Goal: Task Accomplishment & Management: Use online tool/utility

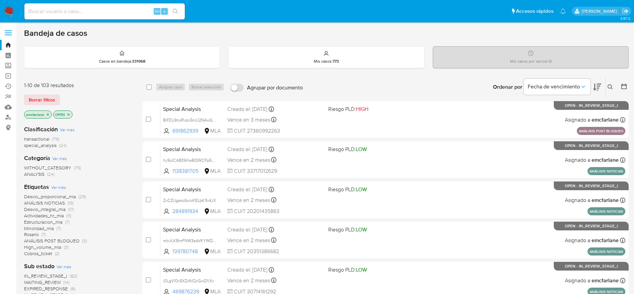
click at [50, 12] on input at bounding box center [104, 11] width 160 height 9
paste input "MEMUsaeEJWmk0C4YCg97kjpf"
type input "MEMUsaeEJWmk0C4YCg97kjpf"
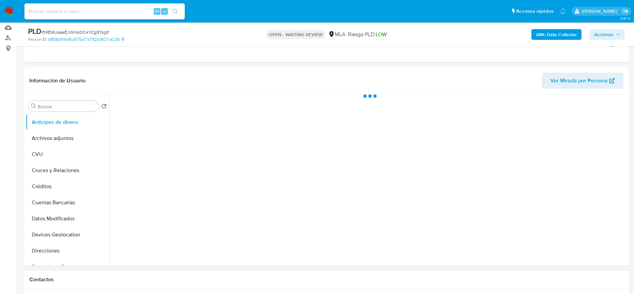
scroll to position [201, 0]
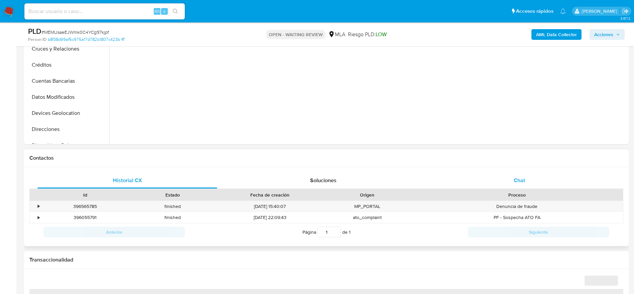
click at [428, 173] on div "Chat" at bounding box center [520, 180] width 180 height 16
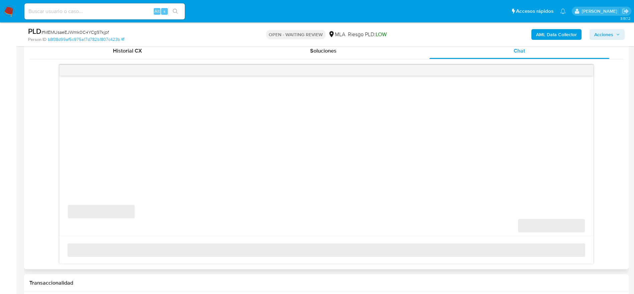
scroll to position [351, 0]
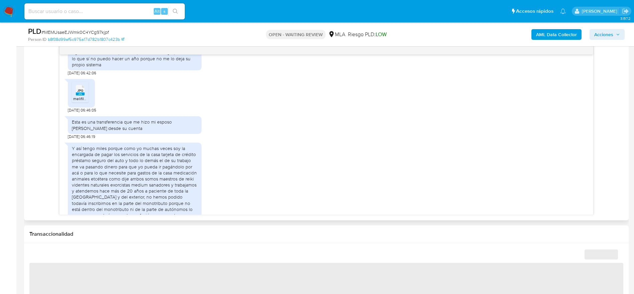
select select "10"
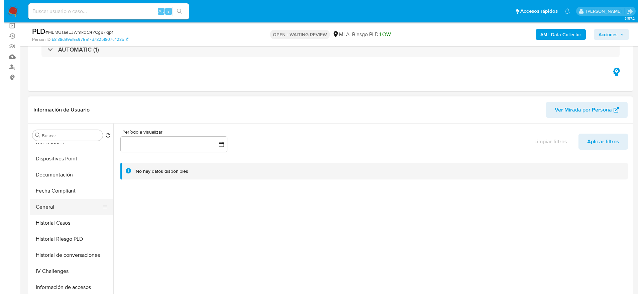
scroll to position [150, 0]
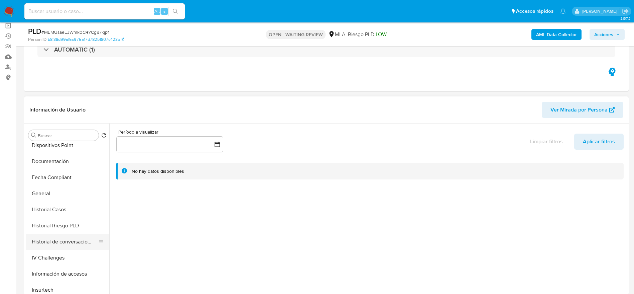
drag, startPoint x: 63, startPoint y: 250, endPoint x: 63, endPoint y: 243, distance: 6.7
click at [61, 195] on ul "Anticipos de dinero Archivos adjuntos CVU Cruces y Relaciones Créditos Cuentas …" at bounding box center [68, 218] width 84 height 151
click at [64, 195] on button "Historial de conversaciones" at bounding box center [65, 241] width 78 height 16
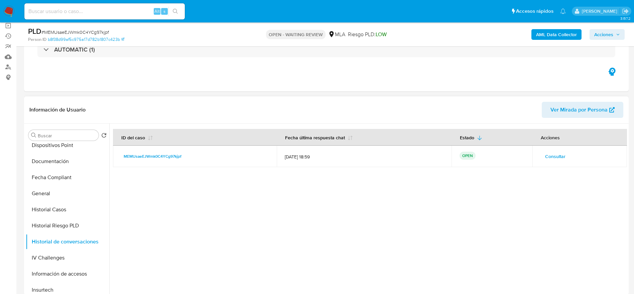
click at [428, 156] on button "Consultar" at bounding box center [556, 156] width 30 height 11
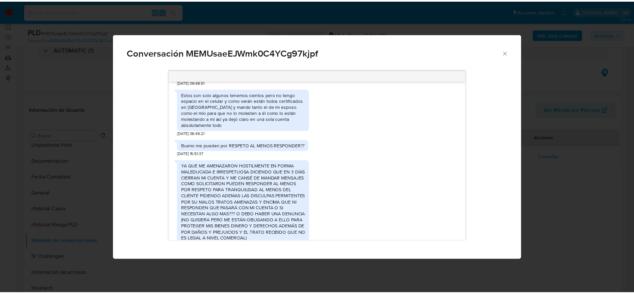
scroll to position [2189, 0]
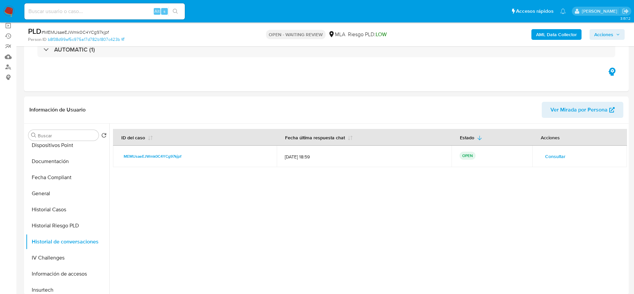
drag, startPoint x: 11, startPoint y: 10, endPoint x: 21, endPoint y: 2, distance: 12.4
click at [11, 9] on img at bounding box center [8, 11] width 11 height 11
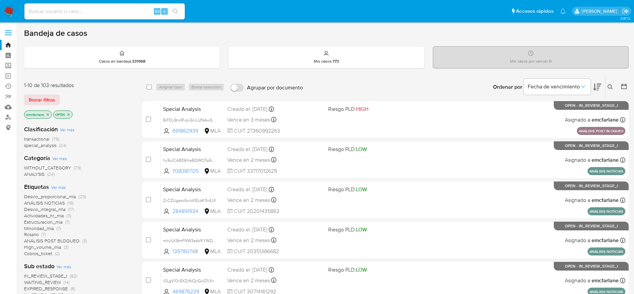
click at [74, 13] on input at bounding box center [104, 11] width 160 height 9
paste input "208087116"
type input "208087116"
click at [85, 19] on div "Alt s" at bounding box center [104, 11] width 160 height 19
click at [87, 16] on div "Alt s" at bounding box center [104, 11] width 160 height 16
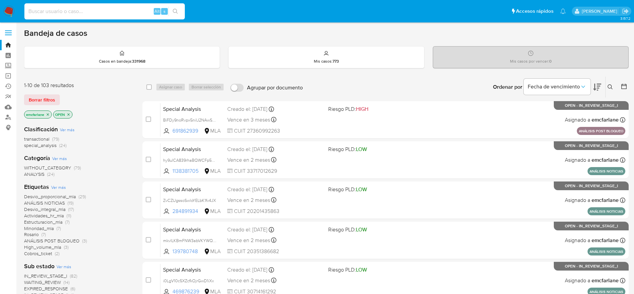
click at [86, 13] on input at bounding box center [104, 11] width 160 height 9
paste input "208087116"
type input "208087116"
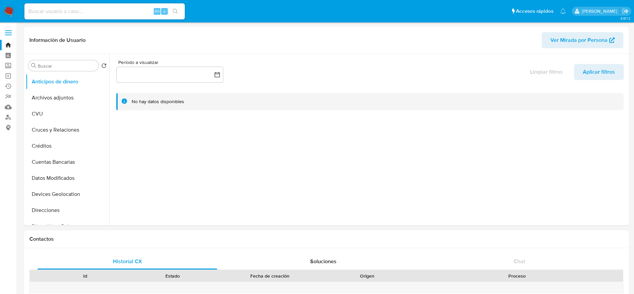
select select "10"
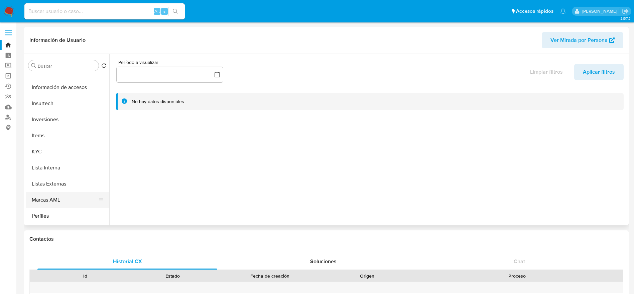
scroll to position [301, 0]
click at [42, 119] on button "KYC" at bounding box center [65, 118] width 78 height 16
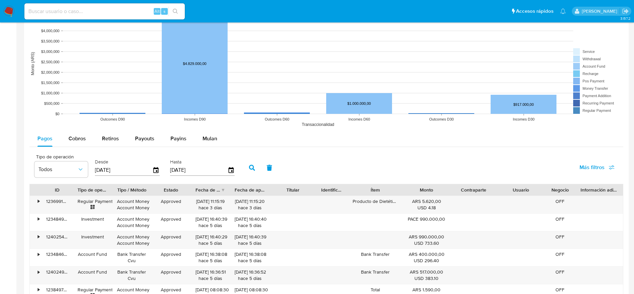
scroll to position [552, 0]
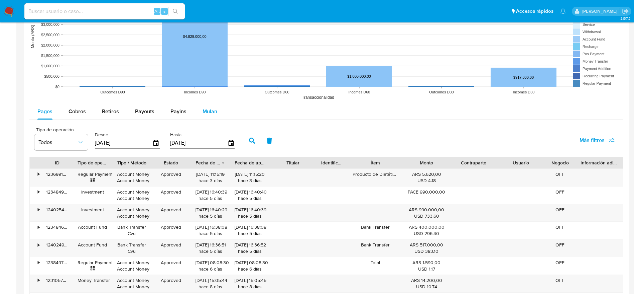
click at [206, 114] on span "Mulan" at bounding box center [210, 111] width 15 height 8
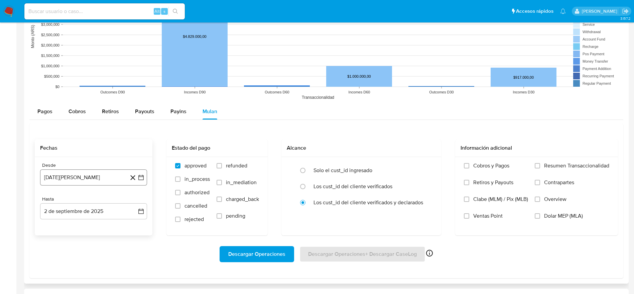
click at [86, 173] on button "2 de agosto de 2024" at bounding box center [93, 177] width 107 height 16
click at [135, 75] on icon "Mes siguiente" at bounding box center [135, 76] width 8 height 8
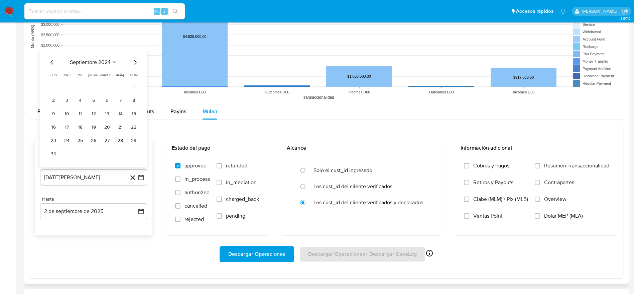
click at [136, 58] on div "septiembre 2024 septiembre 2024 lun lunes mar martes mié miércoles jue jueves v…" at bounding box center [93, 107] width 107 height 119
click at [133, 64] on icon "Mes siguiente" at bounding box center [135, 62] width 8 height 8
click at [80, 103] on button "2" at bounding box center [80, 100] width 11 height 11
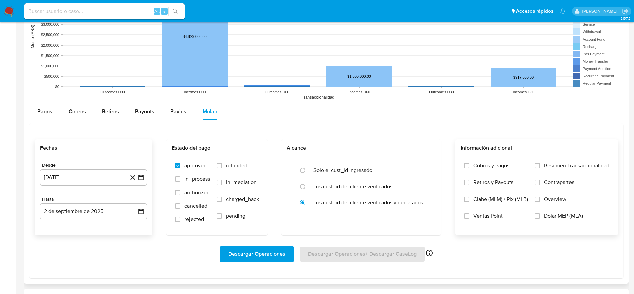
click at [540, 216] on label "Dolar MEP (MLA)" at bounding box center [572, 220] width 75 height 17
click at [540, 216] on input "Dolar MEP (MLA)" at bounding box center [537, 215] width 5 height 5
click at [242, 251] on span "Descargar Operaciones" at bounding box center [256, 253] width 57 height 15
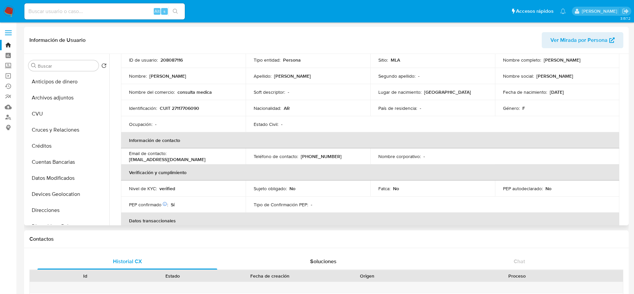
scroll to position [0, 0]
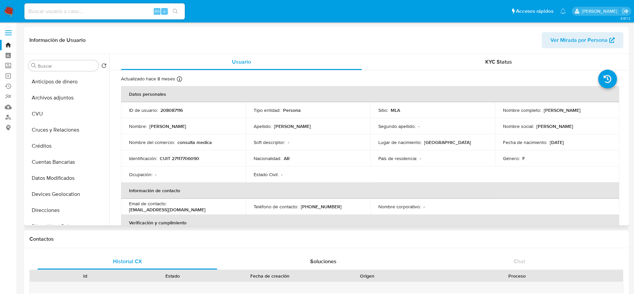
click at [166, 105] on td "ID de usuario : 208087116" at bounding box center [183, 110] width 125 height 16
drag, startPoint x: 166, startPoint y: 105, endPoint x: 170, endPoint y: 111, distance: 6.9
click at [166, 106] on td "ID de usuario : 208087116" at bounding box center [183, 110] width 125 height 16
click at [170, 111] on p "208087116" at bounding box center [171, 110] width 22 height 6
click at [170, 109] on p "208087116" at bounding box center [171, 110] width 22 height 6
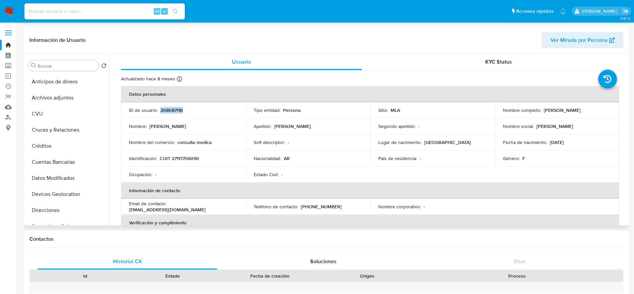
click at [170, 109] on p "208087116" at bounding box center [171, 110] width 22 height 6
copy p "208087116"
drag, startPoint x: 542, startPoint y: 110, endPoint x: 595, endPoint y: 107, distance: 53.2
click at [595, 107] on div "Nombre completo : Nelida Agustina Bisio" at bounding box center [557, 110] width 109 height 6
drag, startPoint x: 558, startPoint y: 117, endPoint x: 538, endPoint y: 108, distance: 22.1
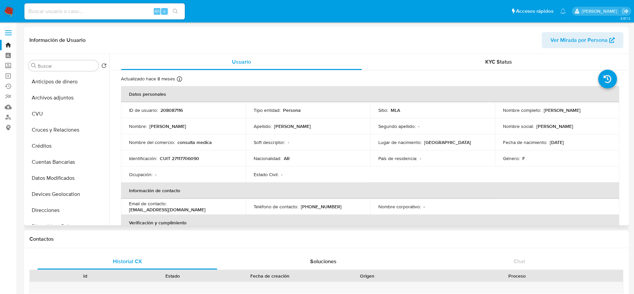
click at [558, 117] on td "Nombre completo : Nelida Agustina Bisio" at bounding box center [557, 110] width 125 height 16
drag, startPoint x: 545, startPoint y: 109, endPoint x: 590, endPoint y: 116, distance: 46.0
click at [590, 116] on td "Nombre completo : Nelida Agustina Bisio" at bounding box center [557, 110] width 125 height 16
copy p "Nelida Agustina Bisio"
click at [188, 157] on p "CUIT 27117706090" at bounding box center [179, 158] width 39 height 6
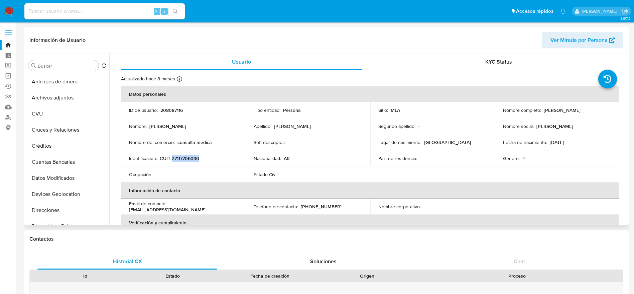
click at [188, 157] on p "CUIT 27117706090" at bounding box center [179, 158] width 39 height 6
copy p "27117706090"
click at [159, 112] on div "ID de usuario : 208087116" at bounding box center [183, 110] width 109 height 6
click at [166, 111] on p "208087116" at bounding box center [171, 110] width 22 height 6
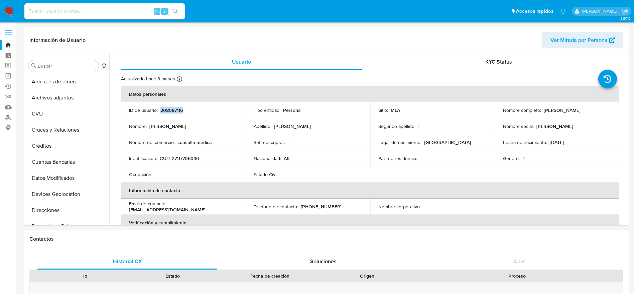
copy p "208087116"
click at [4, 7] on img at bounding box center [8, 11] width 11 height 11
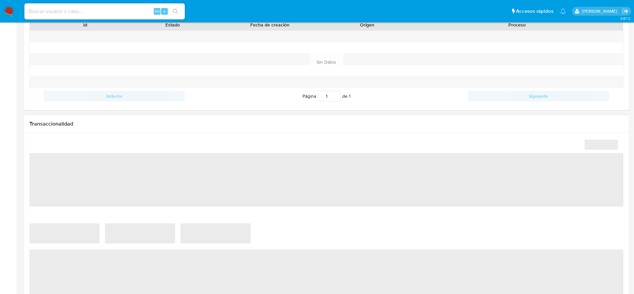
select select "10"
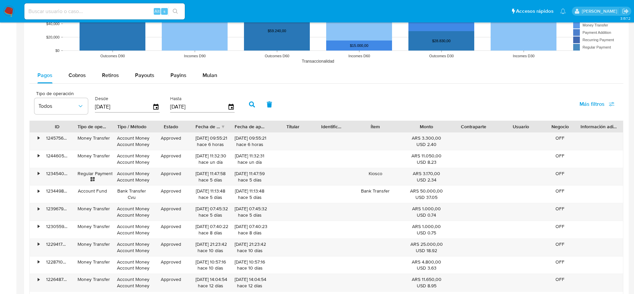
scroll to position [579, 0]
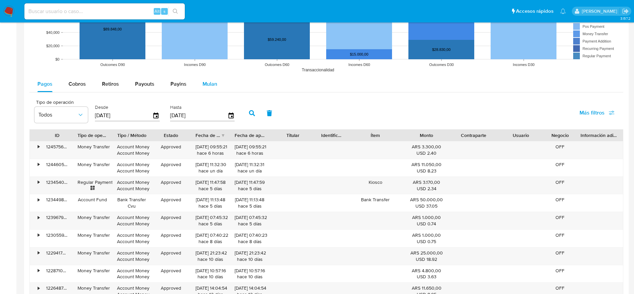
click at [215, 79] on div "Mulan" at bounding box center [210, 84] width 15 height 16
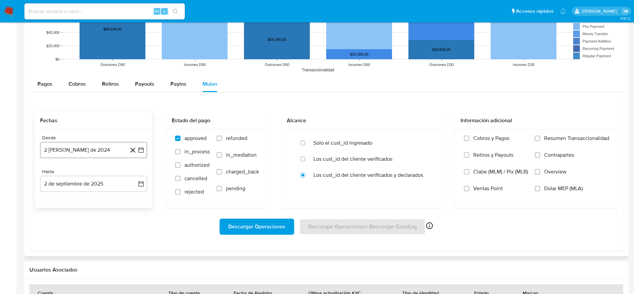
click at [82, 147] on button "[DATE][PERSON_NAME]" at bounding box center [93, 150] width 107 height 16
click at [135, 169] on div "agosto 2024 agosto 2024 lun lunes mar martes mié miércoles jue jueves vie viern…" at bounding box center [93, 213] width 107 height 106
click at [135, 172] on icon "Mes siguiente" at bounding box center [135, 174] width 3 height 5
click at [66, 198] on button "1" at bounding box center [67, 198] width 11 height 11
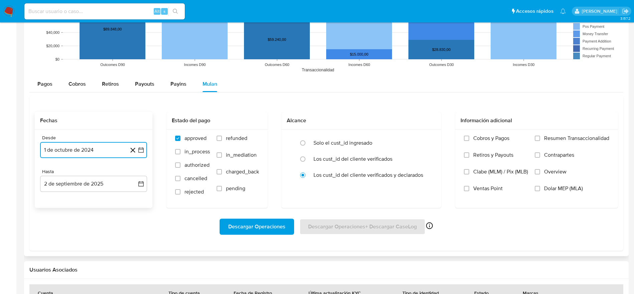
click at [80, 152] on button "1 de octubre de 2024" at bounding box center [93, 150] width 107 height 16
click at [81, 199] on button "2" at bounding box center [80, 198] width 11 height 11
click at [538, 186] on input "Dolar MEP (MLA)" at bounding box center [537, 188] width 5 height 5
click at [229, 233] on span "Descargar Operaciones" at bounding box center [256, 226] width 57 height 15
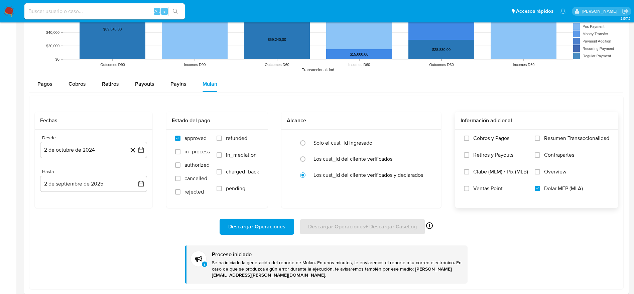
drag, startPoint x: 3, startPoint y: 10, endPoint x: 10, endPoint y: 10, distance: 6.7
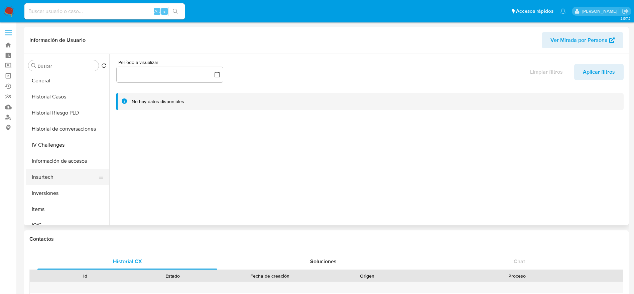
scroll to position [201, 0]
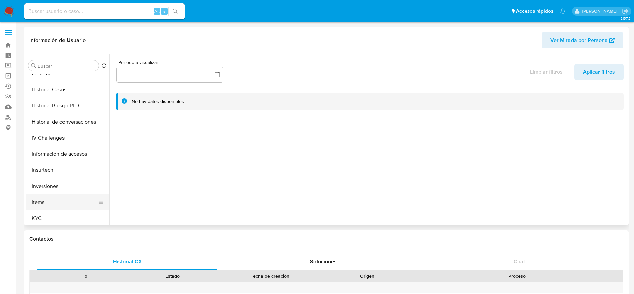
click at [46, 219] on button "KYC" at bounding box center [68, 218] width 84 height 16
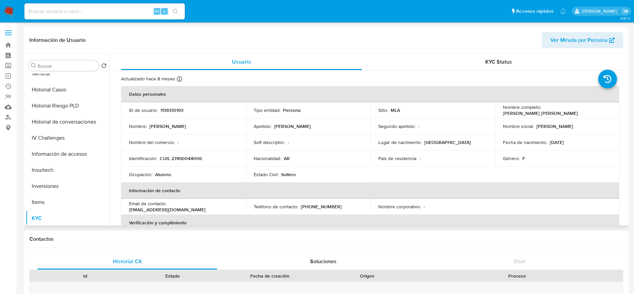
click at [166, 109] on p "1136130193" at bounding box center [171, 110] width 23 height 6
copy p "1136130193"
drag, startPoint x: 209, startPoint y: 120, endPoint x: 186, endPoint y: 127, distance: 24.9
click at [209, 120] on td "Nombre : Giuliana Martina" at bounding box center [183, 126] width 125 height 16
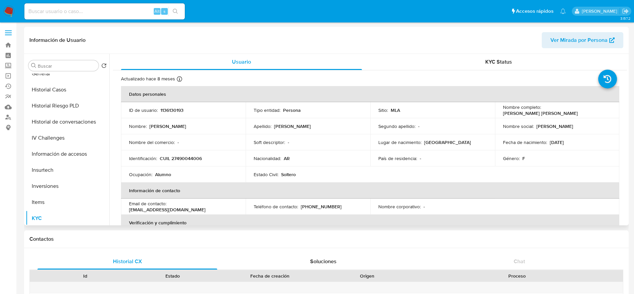
click at [168, 109] on p "1136130193" at bounding box center [171, 110] width 23 height 6
copy p "1136130193"
click at [574, 110] on p "Giuliana Martina Cinicola" at bounding box center [540, 113] width 75 height 6
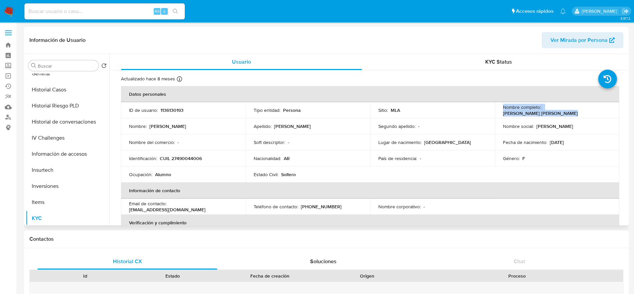
click at [574, 110] on p "Giuliana Martina Cinicola" at bounding box center [540, 113] width 75 height 6
copy div "Nombre completo : Giuliana Martina Cinicola"
click at [172, 109] on p "1136130193" at bounding box center [171, 110] width 23 height 6
copy p "1136130193"
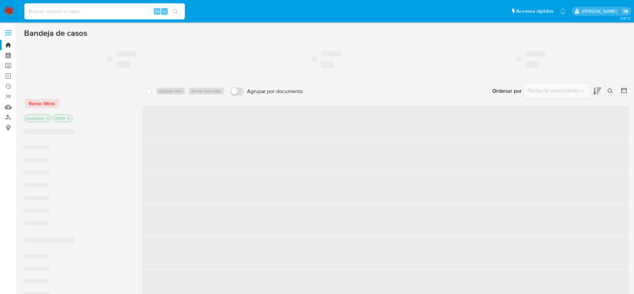
click at [92, 11] on input at bounding box center [104, 11] width 160 height 9
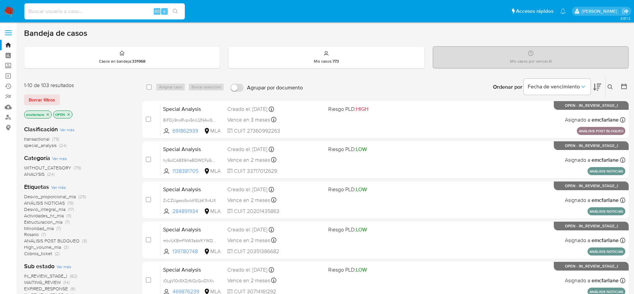
paste input "LIlo5IaMerOmE6oHWDdtbQLD"
type input "LIlo5IaMerOmE6oHWDdtbQLD"
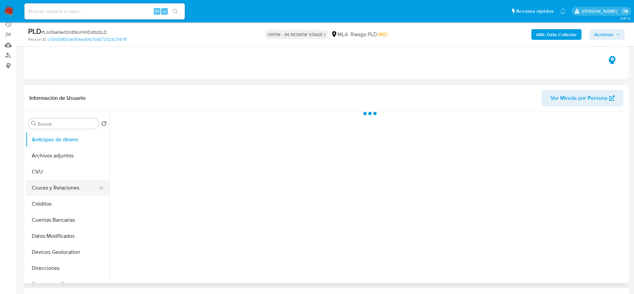
scroll to position [50, 0]
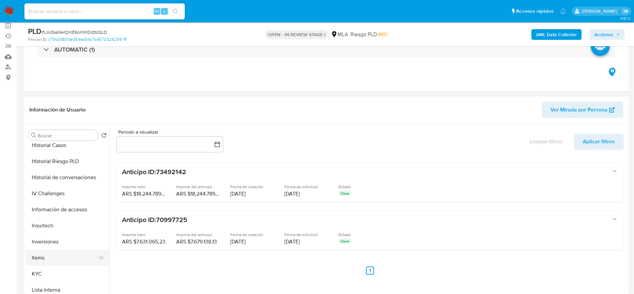
select select "10"
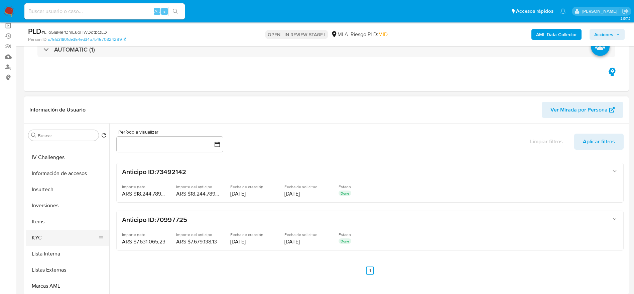
drag, startPoint x: 45, startPoint y: 244, endPoint x: 58, endPoint y: 238, distance: 13.9
click at [45, 245] on button "KYC" at bounding box center [65, 237] width 78 height 16
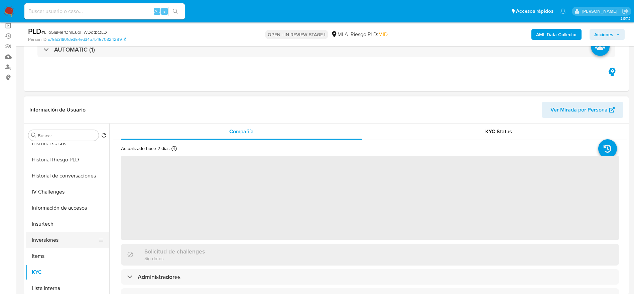
scroll to position [201, 0]
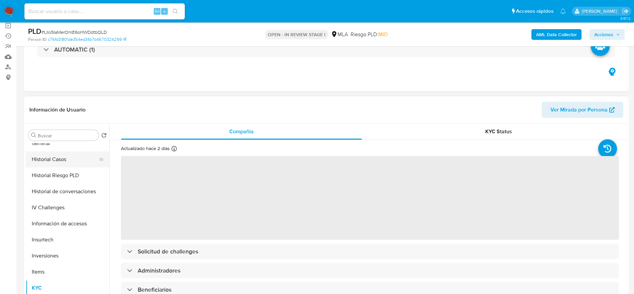
click at [51, 159] on button "Historial Casos" at bounding box center [65, 159] width 78 height 16
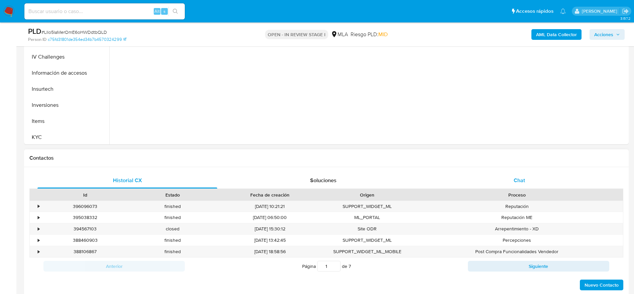
click at [524, 175] on div "Chat" at bounding box center [520, 180] width 180 height 16
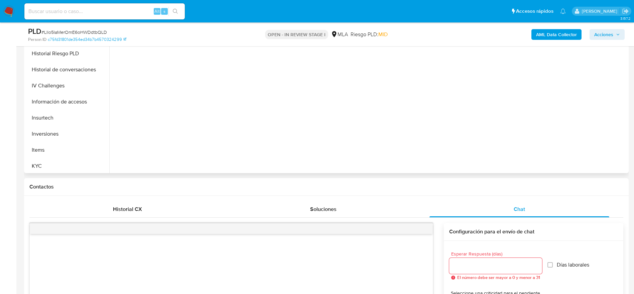
scroll to position [100, 0]
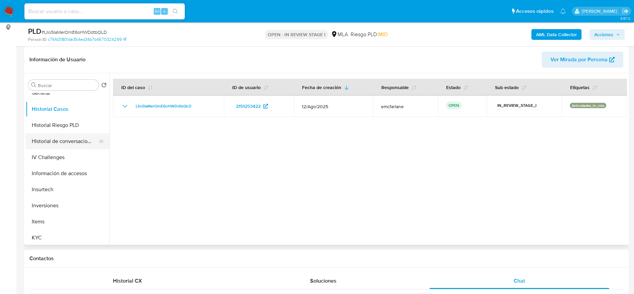
click at [82, 137] on button "Historial de conversaciones" at bounding box center [65, 141] width 78 height 16
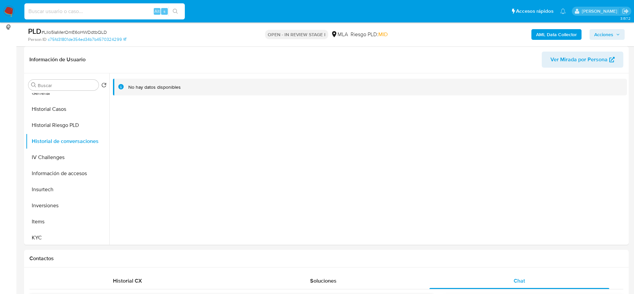
click at [131, 13] on input at bounding box center [104, 11] width 160 height 9
paste input "jYTF9ajDMNp7EWJrTY1zWP8z"
type input "jYTF9ajDMNp7EWJrTY1zWP8z"
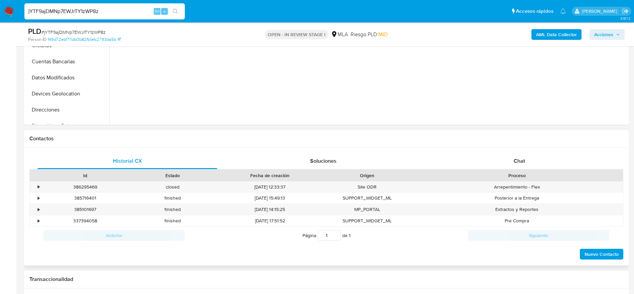
scroll to position [251, 0]
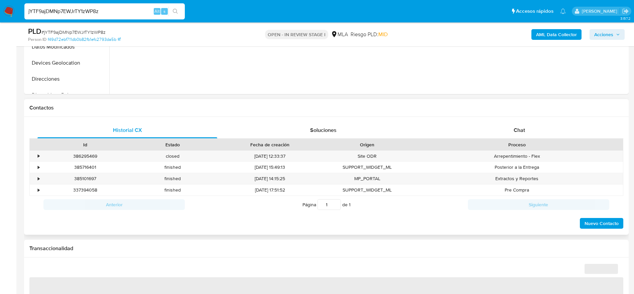
drag, startPoint x: 523, startPoint y: 129, endPoint x: 450, endPoint y: 142, distance: 74.6
click at [523, 130] on span "Chat" at bounding box center [519, 130] width 11 height 8
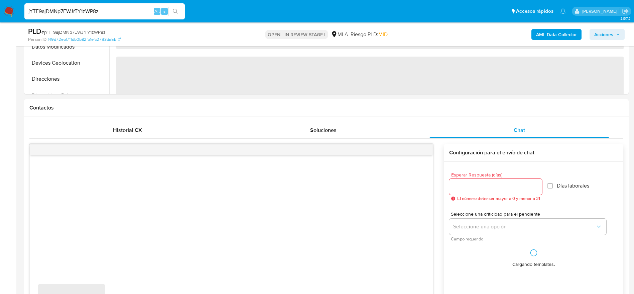
scroll to position [351, 0]
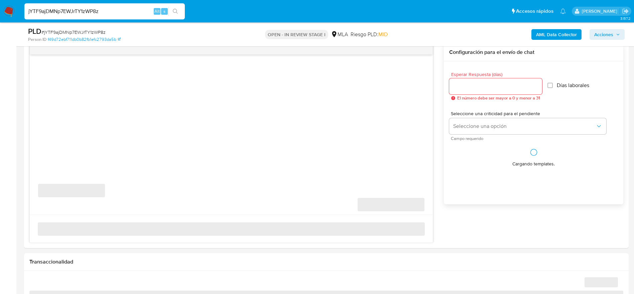
select select "10"
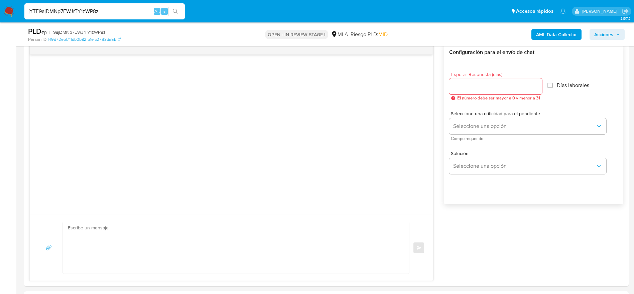
click at [141, 8] on input "jYTF9ajDMNp7EWJrTY1zWP8z" at bounding box center [104, 11] width 160 height 9
paste input "Kok61TJXR4ml8MvpZKUMNlvp"
type input "Kok61TJXR4ml8MvpZKUMNlvp"
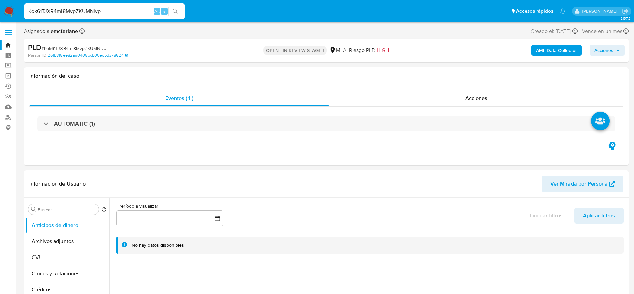
select select "10"
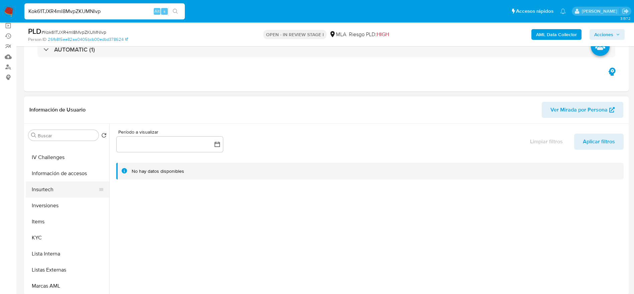
scroll to position [301, 0]
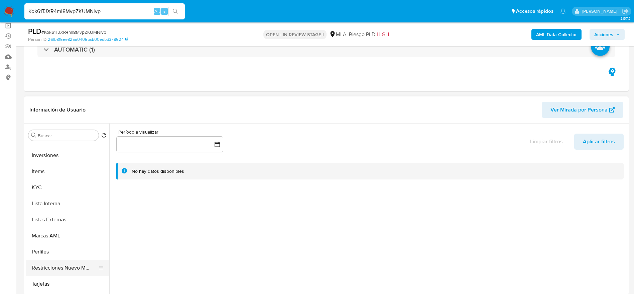
click at [51, 269] on button "Restricciones Nuevo Mundo" at bounding box center [65, 267] width 78 height 16
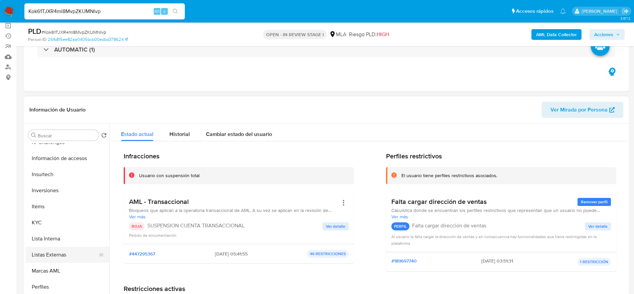
scroll to position [251, 0]
click at [71, 157] on button "IV Challenges" at bounding box center [65, 157] width 78 height 16
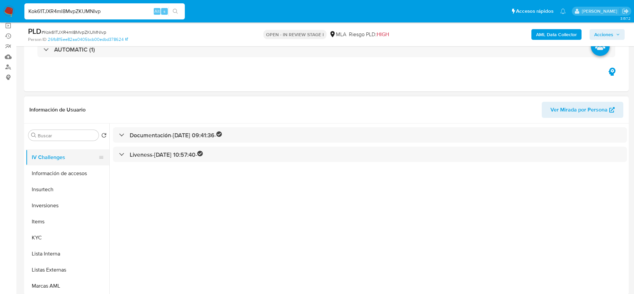
scroll to position [150, 0]
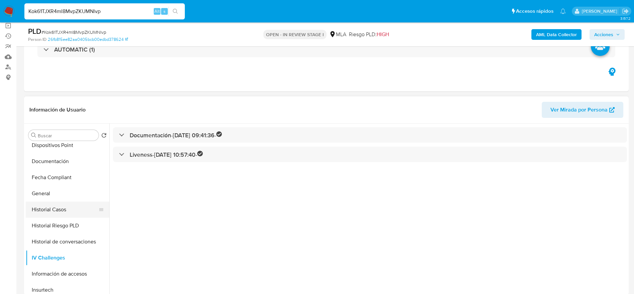
click at [58, 214] on button "Historial Casos" at bounding box center [65, 209] width 78 height 16
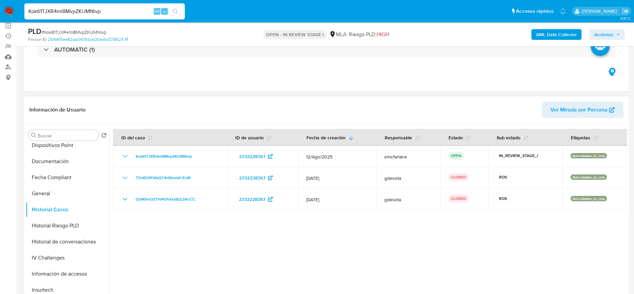
scroll to position [0, 0]
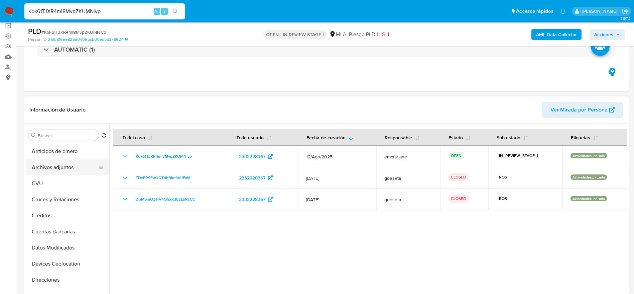
click at [60, 171] on button "Archivos adjuntos" at bounding box center [65, 167] width 78 height 16
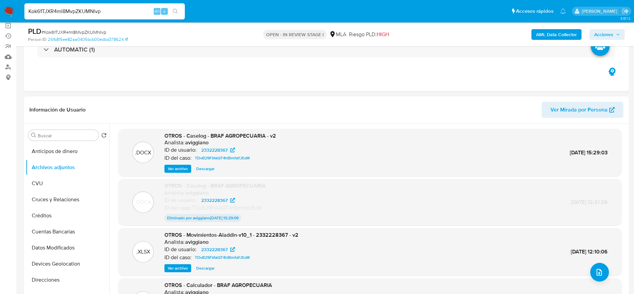
click at [122, 5] on div "Kok61TJXR4ml8MvpZKUMNlvp Alt s" at bounding box center [104, 11] width 160 height 16
click at [117, 16] on div "Kok61TJXR4ml8MvpZKUMNlvp Alt s" at bounding box center [104, 11] width 160 height 16
click at [117, 15] on div "Kok61TJXR4ml8MvpZKUMNlvp Alt s" at bounding box center [104, 11] width 160 height 16
click at [117, 15] on input "Kok61TJXR4ml8MvpZKUMNlvp" at bounding box center [104, 11] width 160 height 9
click at [120, 7] on div "Kok61TJXR4ml8MvpZKUMNlvp Alt s" at bounding box center [104, 11] width 160 height 16
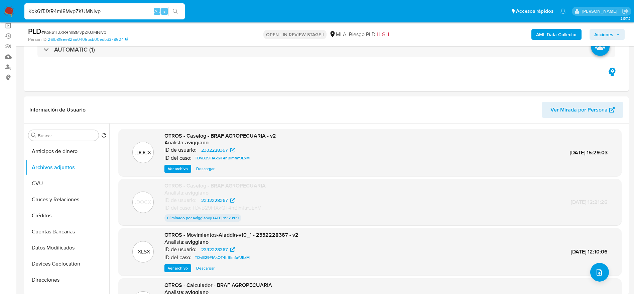
click at [122, 12] on input "Kok61TJXR4ml8MvpZKUMNlvp" at bounding box center [104, 11] width 160 height 9
paste input "AJ9WYSeqCq0nJ0qh9uK6t8QY"
type input "AJ9WYSeqCq0nJ0qh9uK6t8QY"
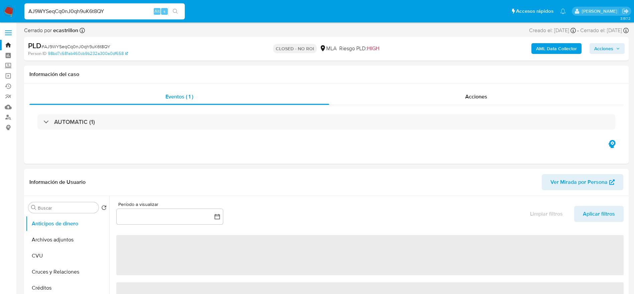
select select "10"
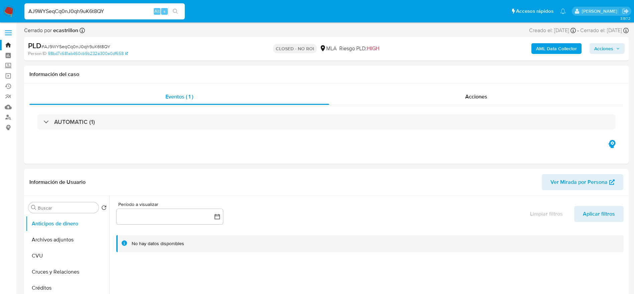
click at [124, 13] on input "AJ9WYSeqCq0nJ0qh9uK6t8QY" at bounding box center [104, 11] width 160 height 9
paste input "tZZPRxlq7pjMRzvFz0jk2vJo"
type input "tZZPRxlq7pjMRzvFz0jk2vJo"
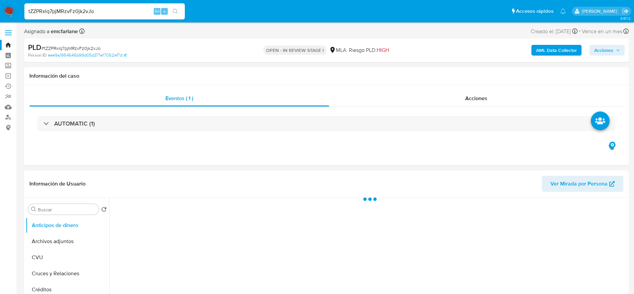
select select "10"
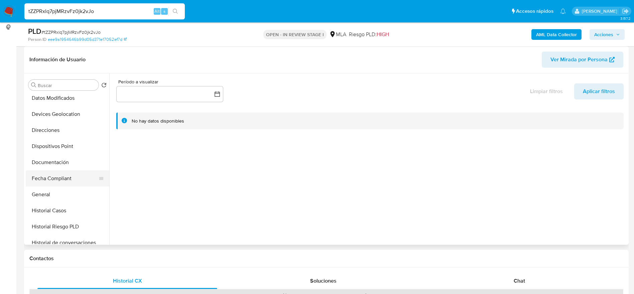
scroll to position [100, 0]
click at [58, 206] on button "Historial Casos" at bounding box center [65, 209] width 78 height 16
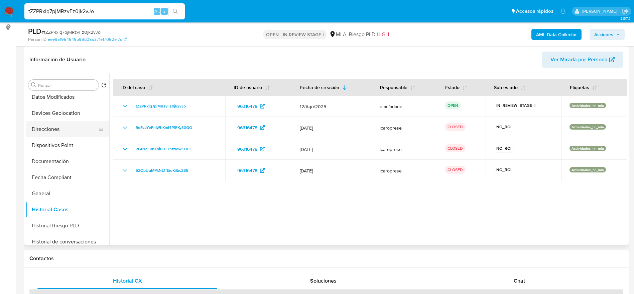
scroll to position [0, 0]
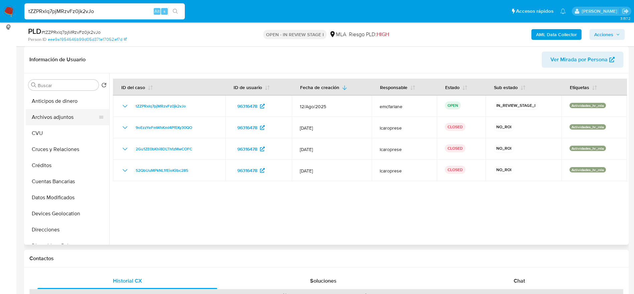
click at [60, 120] on button "Archivos adjuntos" at bounding box center [65, 117] width 78 height 16
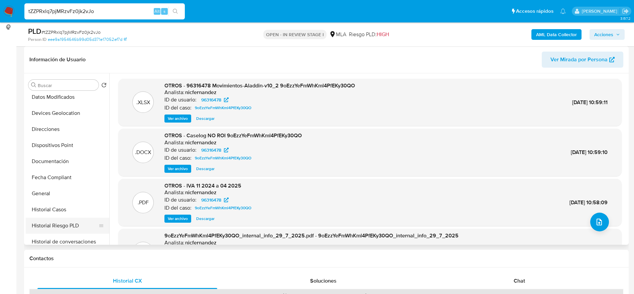
scroll to position [251, 0]
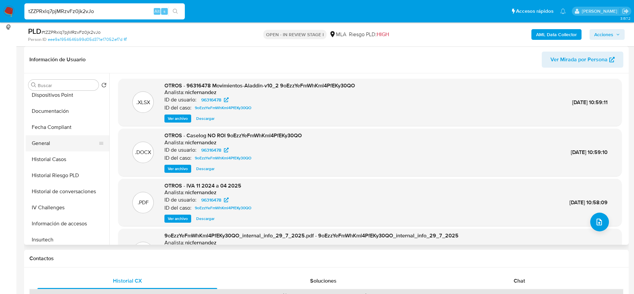
click at [48, 144] on button "General" at bounding box center [65, 143] width 78 height 16
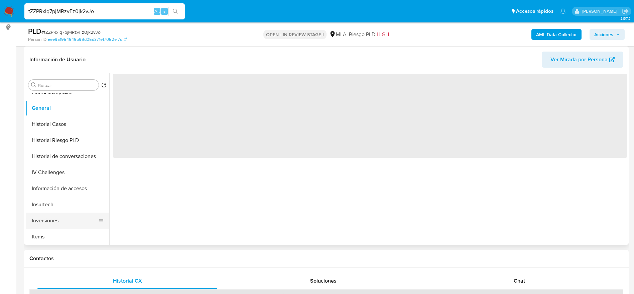
scroll to position [150, 0]
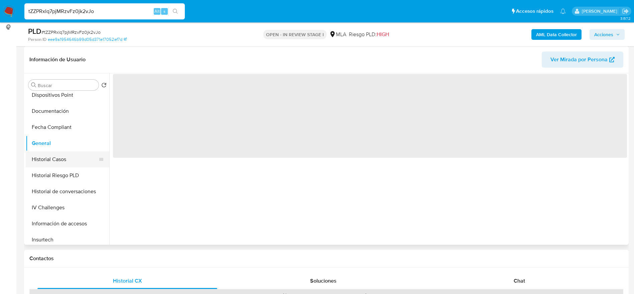
click at [53, 156] on button "Historial Casos" at bounding box center [65, 159] width 78 height 16
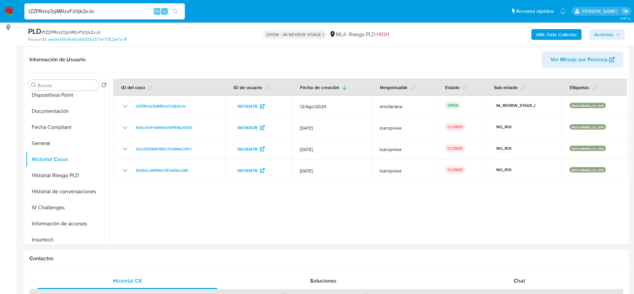
click at [130, 12] on input "tZZPRxlq7pjMRzvFz0jk2vJo" at bounding box center [104, 11] width 160 height 9
paste input "uwDX7Rka1g6mSwuCjE1ad60V"
type input "uwDX7Rka1g6mSwuCjE1ad60V"
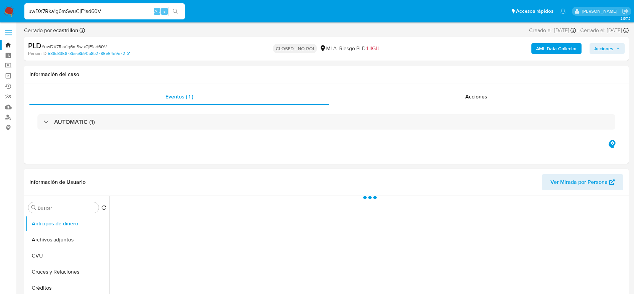
select select "10"
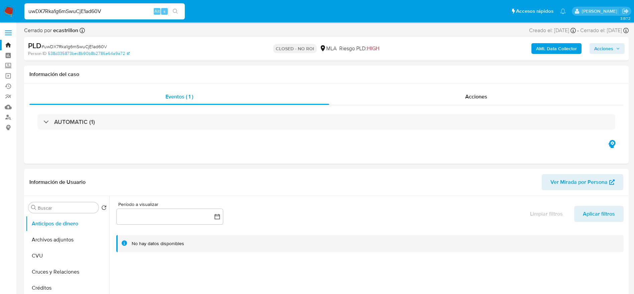
click at [125, 8] on input "uwDX7Rka1g6mSwuCjE1ad60V" at bounding box center [104, 11] width 160 height 9
paste input "qeNNshC8wxtBk0Gy2aD3pMtx"
type input "qeNNshC8wxtBk0Gy2aD3pMtx"
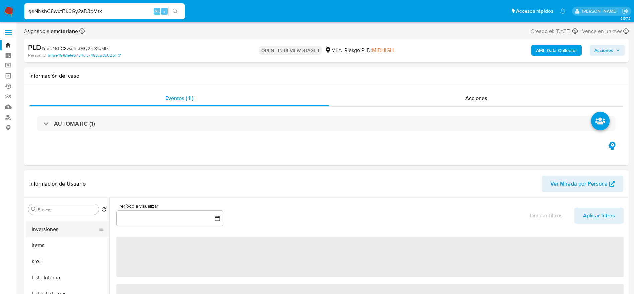
select select "10"
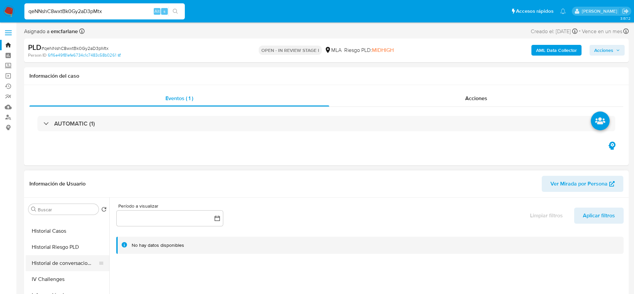
scroll to position [201, 0]
click at [72, 266] on button "Historial de conversaciones" at bounding box center [65, 265] width 78 height 16
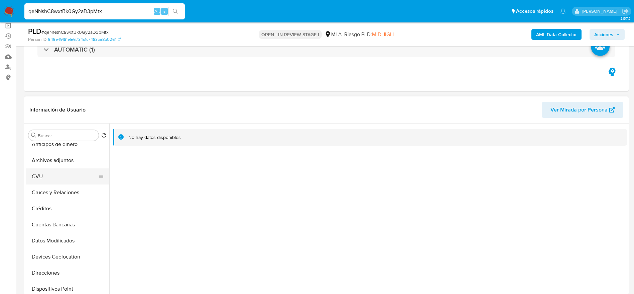
scroll to position [0, 0]
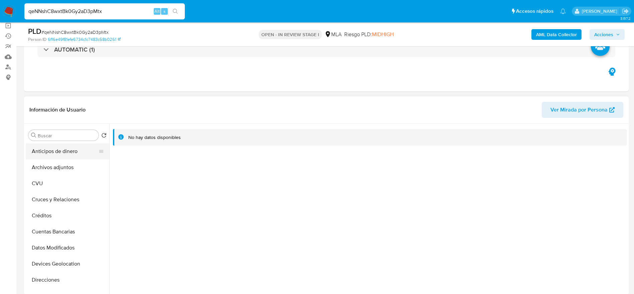
click at [72, 156] on button "Anticipos de dinero" at bounding box center [65, 151] width 78 height 16
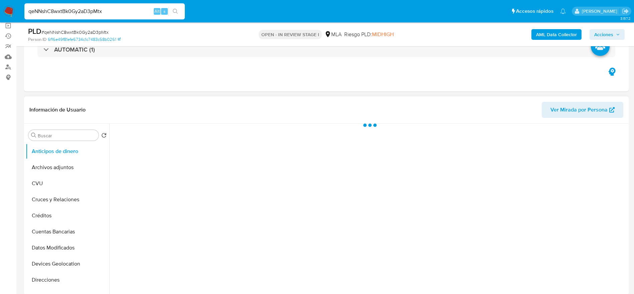
drag, startPoint x: 69, startPoint y: 163, endPoint x: 125, endPoint y: 180, distance: 58.5
click at [69, 163] on button "Archivos adjuntos" at bounding box center [68, 167] width 84 height 16
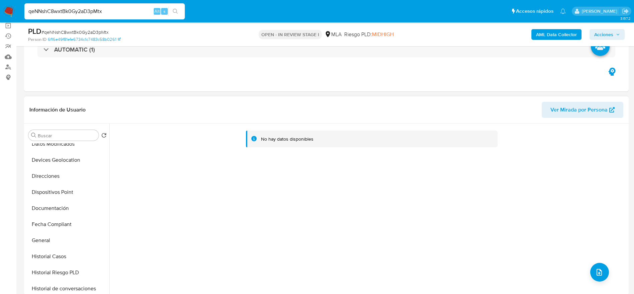
scroll to position [150, 0]
drag, startPoint x: 50, startPoint y: 211, endPoint x: 54, endPoint y: 217, distance: 7.4
click at [50, 211] on button "Historial Casos" at bounding box center [68, 209] width 84 height 16
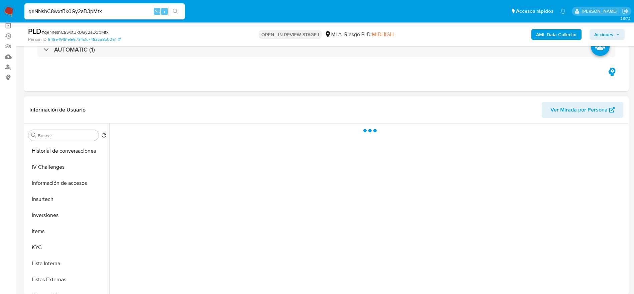
scroll to position [251, 0]
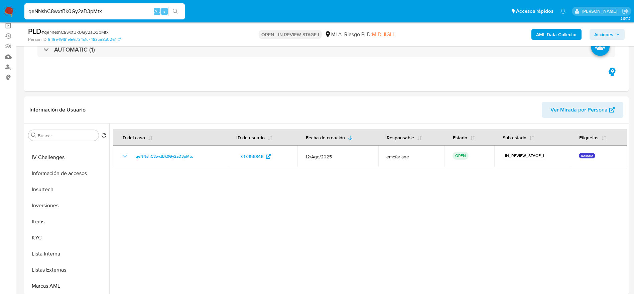
click at [124, 9] on input "qeNNshC8wxtBk0Gy2aD3pMtx" at bounding box center [104, 11] width 160 height 9
paste input "PLJ2AuZSftPk6GJmbsZkrxSm"
type input "PLJ2AuZSftPk6GJmbsZkrxSm"
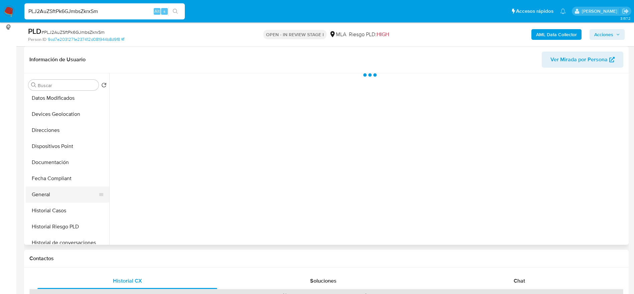
scroll to position [100, 0]
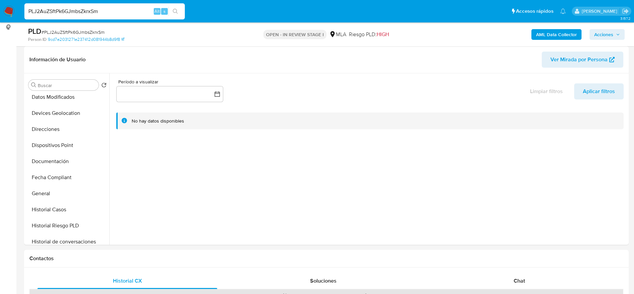
drag, startPoint x: 72, startPoint y: 236, endPoint x: 365, endPoint y: 2, distance: 375.6
click at [72, 237] on button "Historial de conversaciones" at bounding box center [68, 241] width 84 height 16
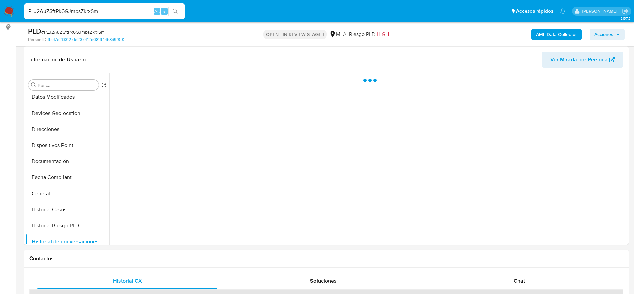
select select "10"
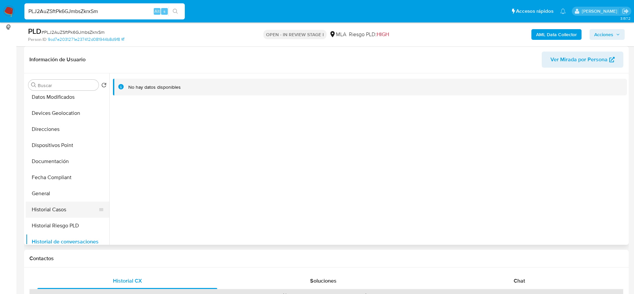
click at [60, 206] on button "Historial Casos" at bounding box center [65, 209] width 78 height 16
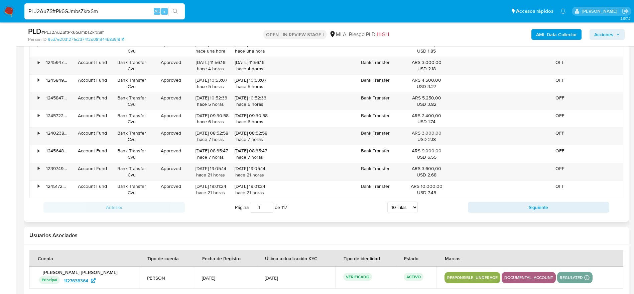
scroll to position [1035, 0]
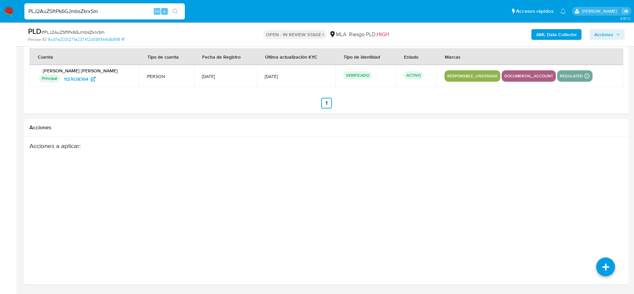
click at [114, 12] on input "PLJ2AuZSftPk6GJmbsZkrxSm" at bounding box center [104, 11] width 160 height 9
paste input "GtUGgSSWY2lrjYebFFffBehT"
type input "GtUGgSSWY2lrjYebFFffBehT"
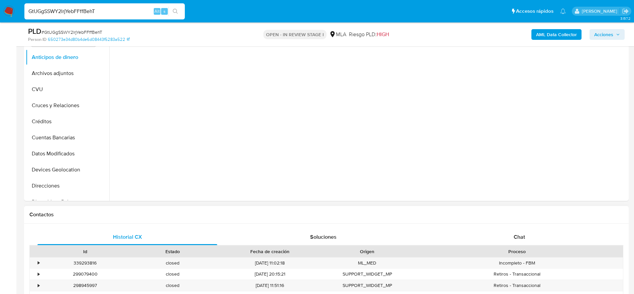
scroll to position [251, 0]
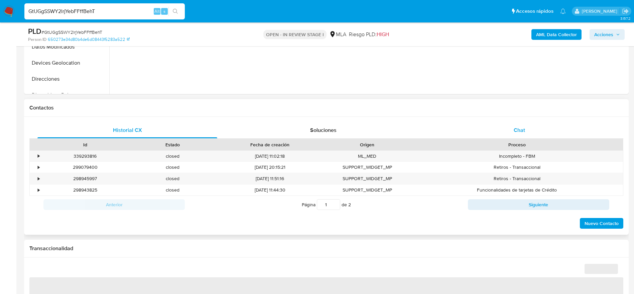
click at [510, 124] on div "Chat" at bounding box center [520, 130] width 180 height 16
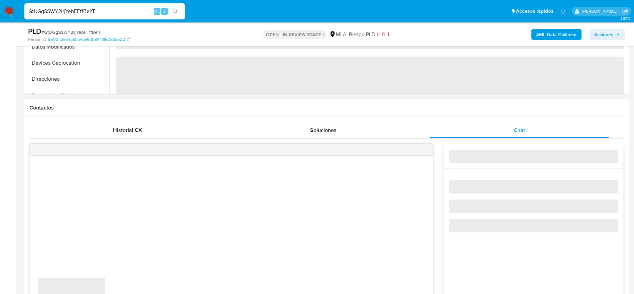
select select "10"
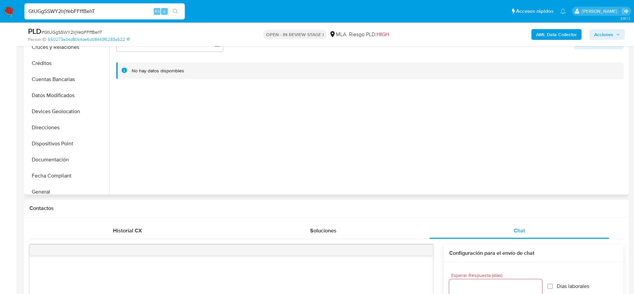
scroll to position [100, 0]
click at [70, 186] on button "Historial de conversaciones" at bounding box center [68, 191] width 84 height 16
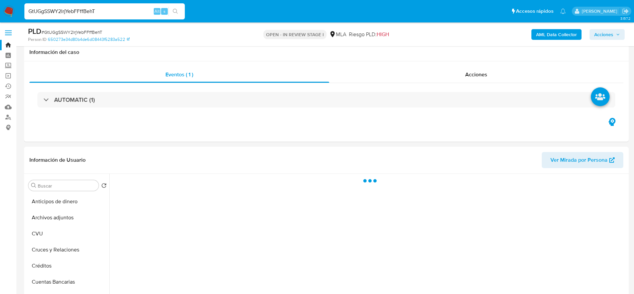
select select "10"
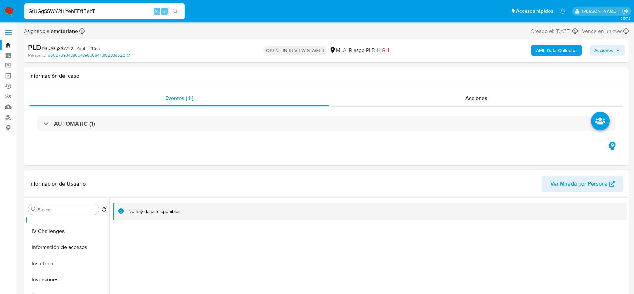
click at [594, 184] on span "Ver Mirada por Persona" at bounding box center [579, 184] width 57 height 16
click at [128, 9] on input "GtUGgSSWY2lrjYebFFffBehT" at bounding box center [104, 11] width 160 height 9
paste input "qeNNshC8wxtBk0Gy2aD3pMtx"
type input "qeNNshC8wxtBk0Gy2aD3pMtx"
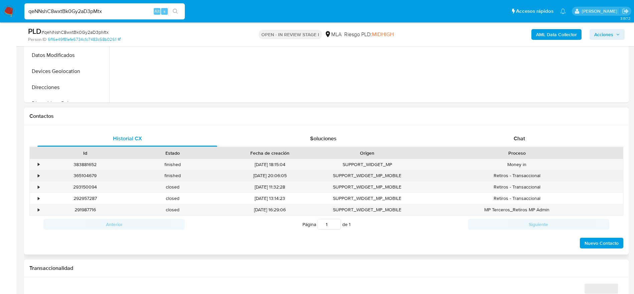
scroll to position [251, 0]
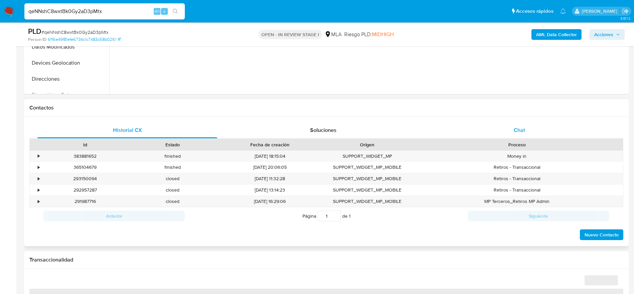
click at [528, 133] on div "Chat" at bounding box center [520, 130] width 180 height 16
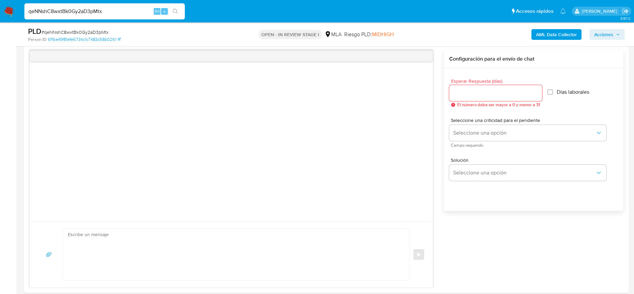
scroll to position [351, 0]
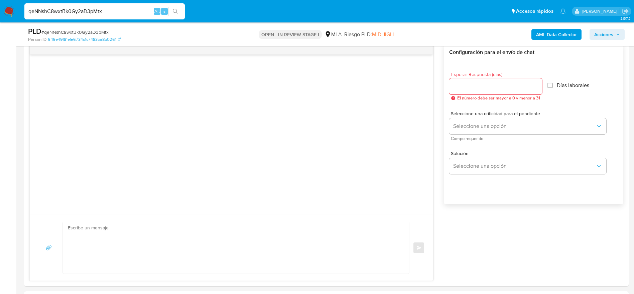
select select "10"
click at [126, 16] on div "qeNNshC8wxtBk0Gy2aD3pMtx Alt s" at bounding box center [104, 11] width 160 height 16
click at [129, 10] on input "qeNNshC8wxtBk0Gy2aD3pMtx" at bounding box center [104, 11] width 160 height 9
paste input "tEX8wj9h8dX5Masj9YuZfMxp"
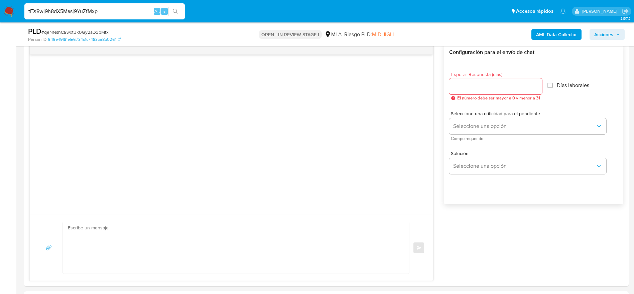
type input "tEX8wj9h8dX5Masj9YuZfMxp"
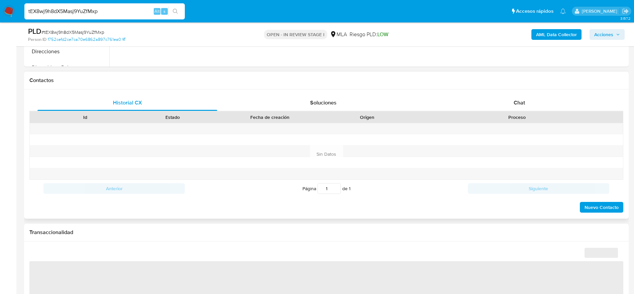
scroll to position [301, 0]
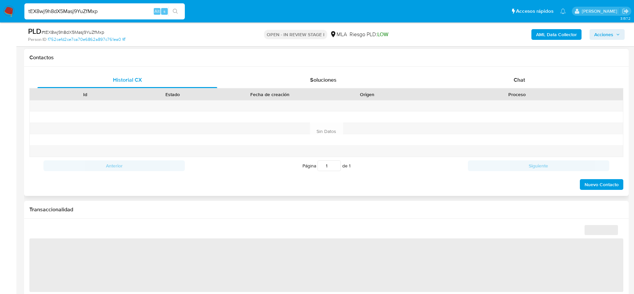
click at [525, 67] on div "Historial CX Soluciones Chat Id Estado Fecha de creación Origen Proceso Anterio…" at bounding box center [326, 131] width 605 height 129
drag, startPoint x: 522, startPoint y: 78, endPoint x: 512, endPoint y: 87, distance: 13.3
click at [522, 78] on span "Chat" at bounding box center [519, 80] width 11 height 8
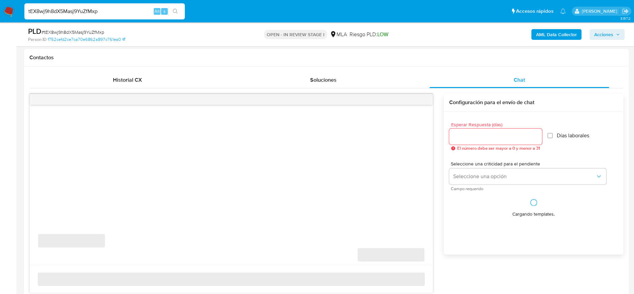
select select "10"
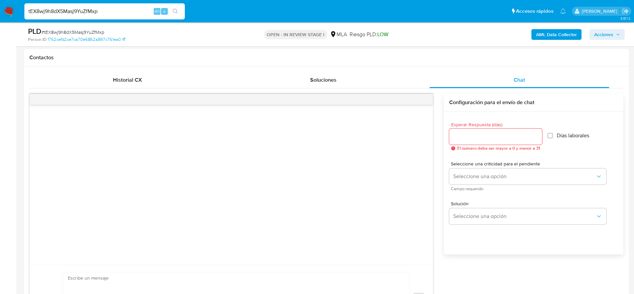
click at [115, 11] on input "tEX8wj9h8dX5Masj9YuZfMxp" at bounding box center [104, 11] width 160 height 9
paste input "WXajABS702tOCADK6zvjPfjf"
type input "WXajABS702tOCADK6zvjPfjf"
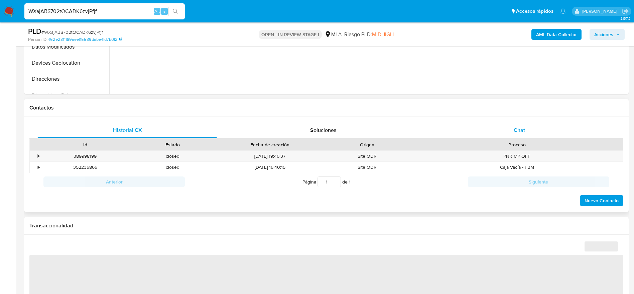
click at [528, 126] on div "Chat" at bounding box center [520, 130] width 180 height 16
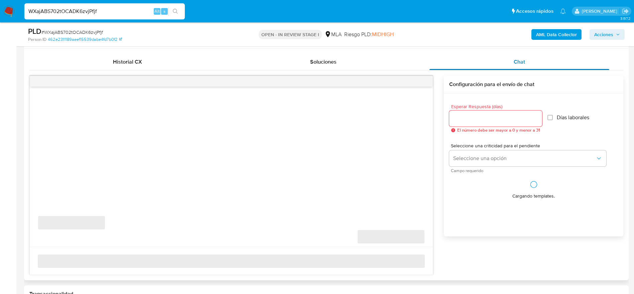
scroll to position [351, 0]
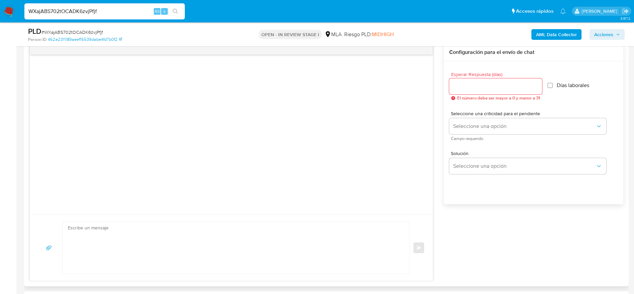
select select "10"
click at [122, 11] on input "WXajABS702tOCADK6zvjPfjf" at bounding box center [104, 11] width 160 height 9
click at [122, 10] on input "WXajABS702tOCADK6zvjPfjf" at bounding box center [104, 11] width 160 height 9
paste input "H5wqlCq0HRc60KJSh36wcvXN"
type input "H5wqlCq0HRc60KJSh36wcvXN"
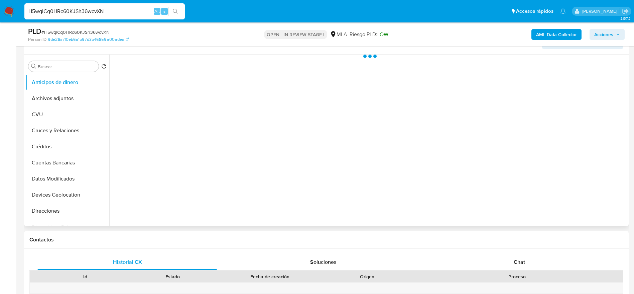
scroll to position [201, 0]
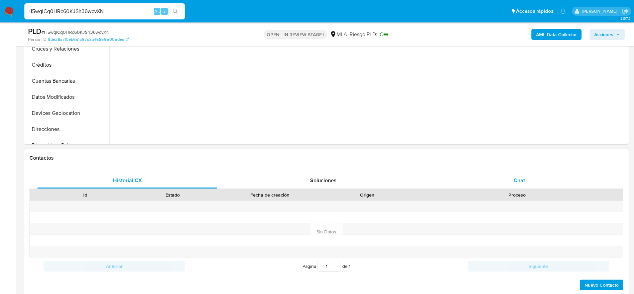
drag, startPoint x: 508, startPoint y: 176, endPoint x: 377, endPoint y: 155, distance: 132.6
click at [508, 176] on div "Chat" at bounding box center [520, 180] width 180 height 16
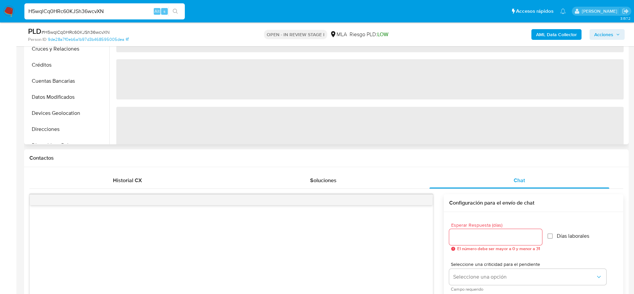
scroll to position [0, 0]
select select "10"
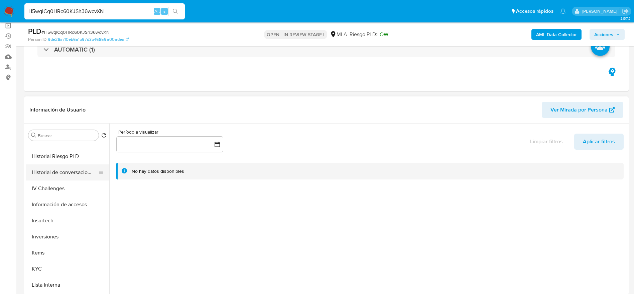
scroll to position [150, 0]
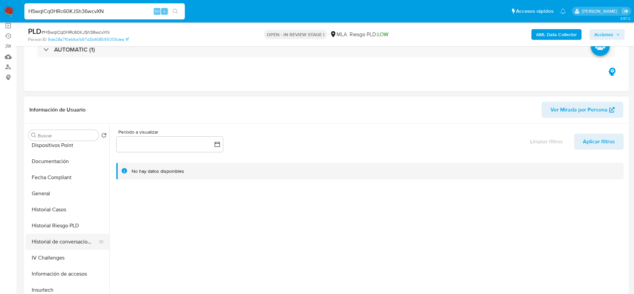
click at [71, 239] on button "Historial de conversaciones" at bounding box center [65, 241] width 78 height 16
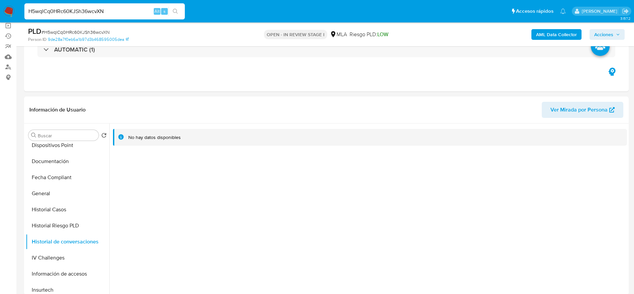
click at [124, 14] on input "H5wqlCq0HRc60KJSh36wcvXN" at bounding box center [104, 11] width 160 height 9
drag, startPoint x: 124, startPoint y: 14, endPoint x: 118, endPoint y: 16, distance: 6.3
click at [125, 13] on input "H5wqlCq0HRc60KJSh36wcvXN" at bounding box center [104, 11] width 160 height 9
paste input "szXl93SijWIaOYwz8ijl5Wbo"
type input "szXl93SijWIaOYwz8ijl5Wbo"
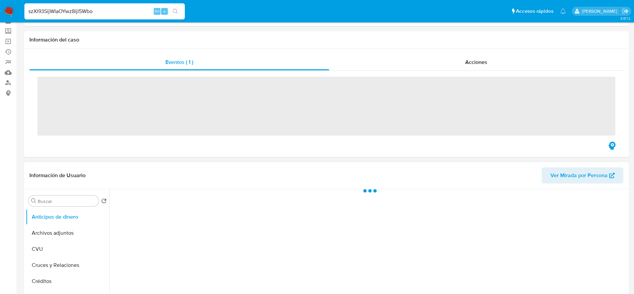
scroll to position [50, 0]
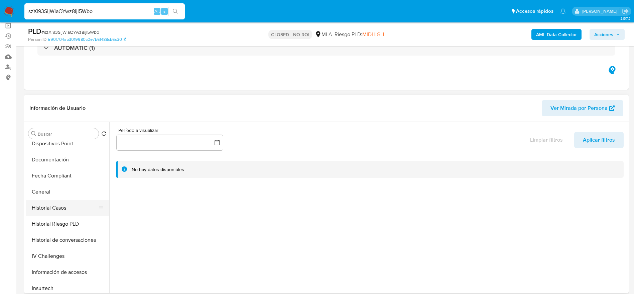
select select "10"
click at [60, 207] on button "Historial Casos" at bounding box center [65, 208] width 78 height 16
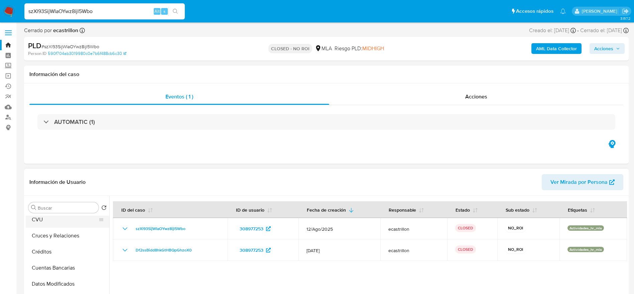
scroll to position [0, 0]
drag, startPoint x: 52, startPoint y: 240, endPoint x: 146, endPoint y: 156, distance: 126.5
click at [52, 240] on button "Archivos adjuntos" at bounding box center [68, 239] width 84 height 16
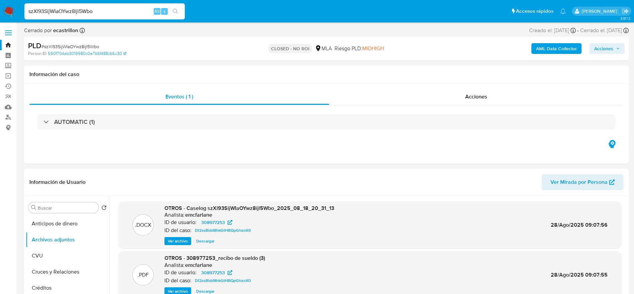
click at [128, 7] on input "szXl93SijWIaOYwz8ijl5Wbo" at bounding box center [104, 11] width 160 height 9
paste input "IPZlgTApArqdeb76FCqn6XbC"
type input "IPZlgTApArqdeb76FCqn6XbC"
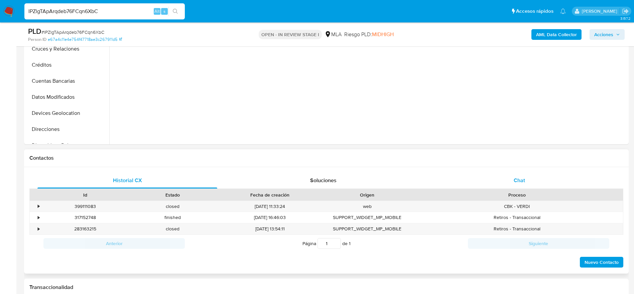
click at [530, 175] on div "Chat" at bounding box center [520, 180] width 180 height 16
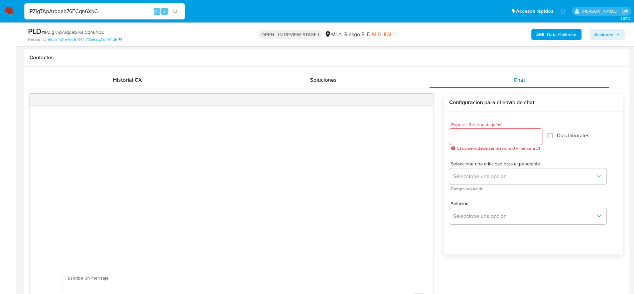
select select "10"
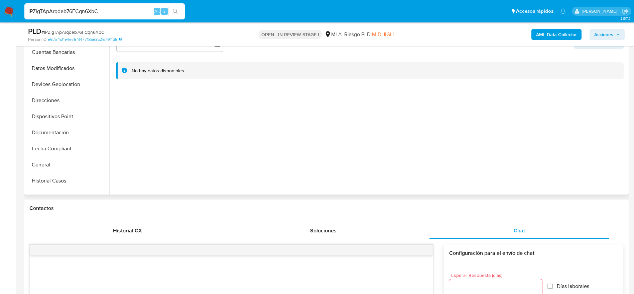
scroll to position [150, 0]
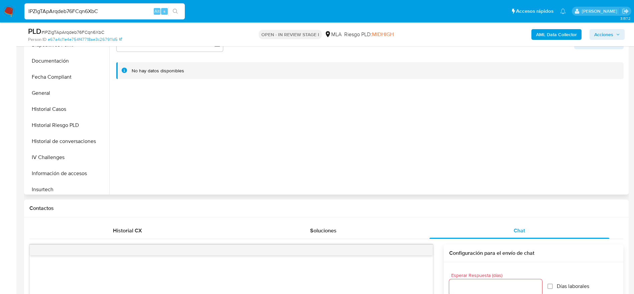
drag, startPoint x: 77, startPoint y: 140, endPoint x: 150, endPoint y: 141, distance: 72.9
click at [77, 140] on button "Historial de conversaciones" at bounding box center [68, 141] width 84 height 16
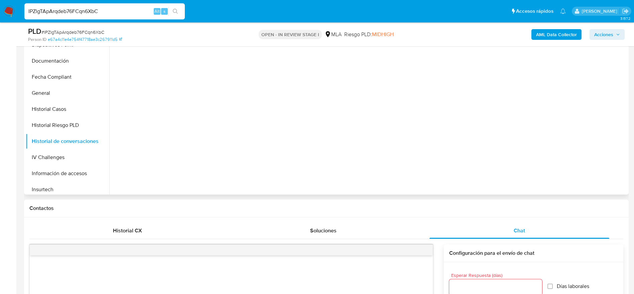
scroll to position [100, 0]
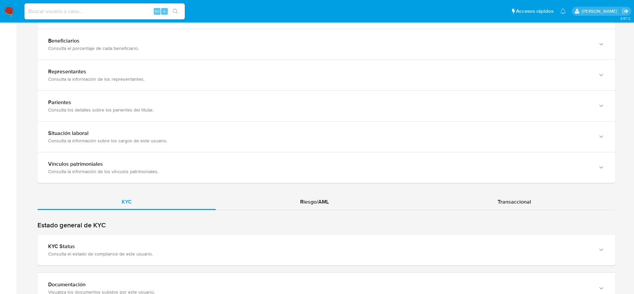
scroll to position [451, 0]
click at [315, 195] on div "Riesgo/AML" at bounding box center [314, 201] width 197 height 16
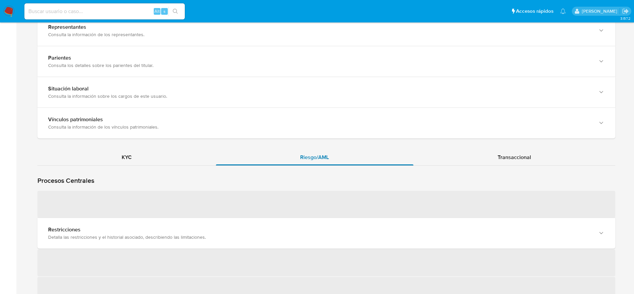
scroll to position [552, 0]
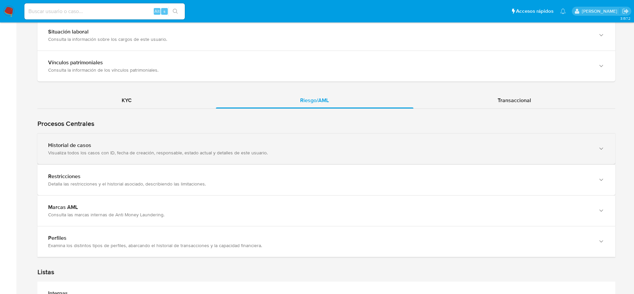
click at [265, 145] on div "Historial de casos" at bounding box center [319, 145] width 543 height 7
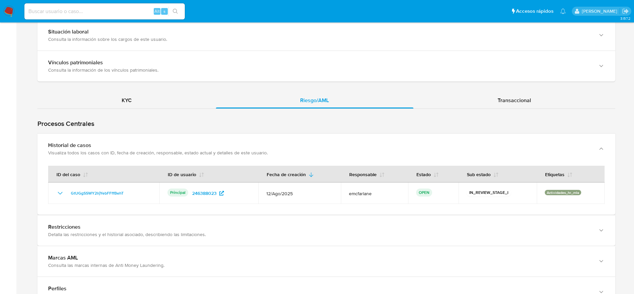
click at [110, 10] on input at bounding box center [104, 11] width 160 height 9
paste input "tEX8wj9h8dX5Masj9YuZfMxp"
type input "tEX8wj9h8dX5Masj9YuZfMxp"
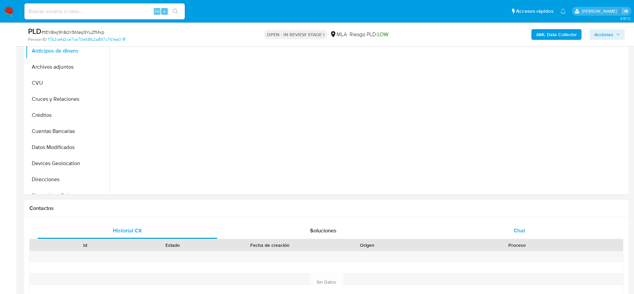
click at [513, 235] on div "Chat" at bounding box center [520, 230] width 180 height 16
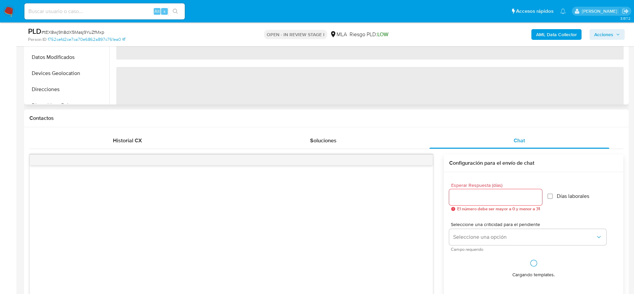
scroll to position [351, 0]
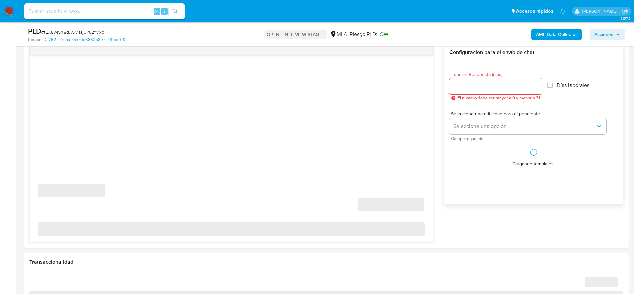
select select "10"
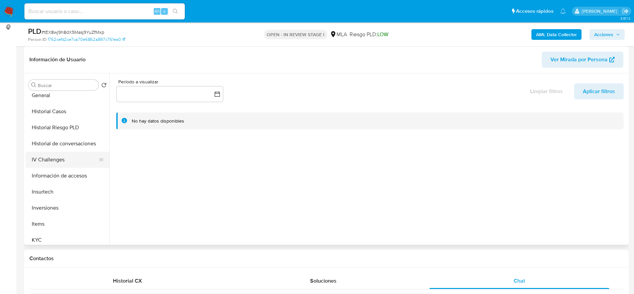
scroll to position [201, 0]
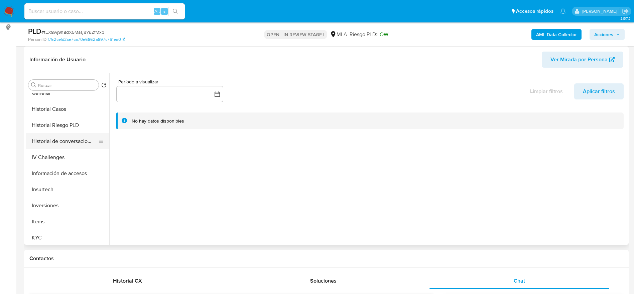
click at [75, 140] on button "Historial de conversaciones" at bounding box center [65, 141] width 78 height 16
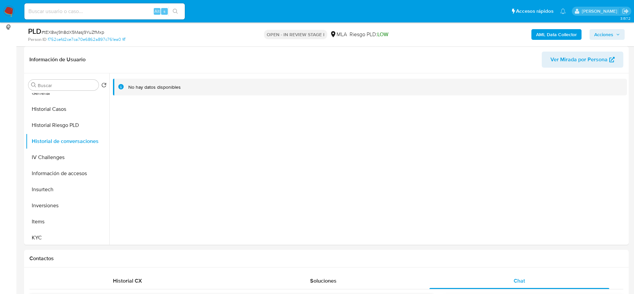
click at [139, 12] on input at bounding box center [104, 11] width 160 height 9
paste input "WXajABS702tOCADK6zvjPfjf"
type input "WXajABS702tOCADK6zvjPfjf"
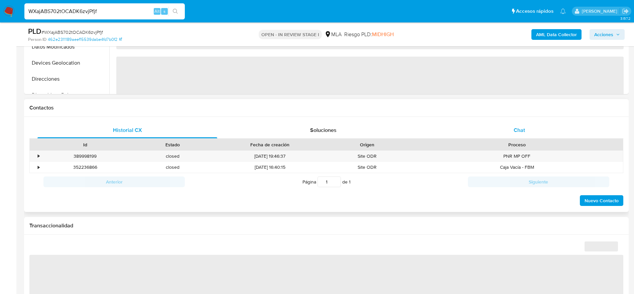
click at [514, 124] on div "Chat" at bounding box center [520, 130] width 180 height 16
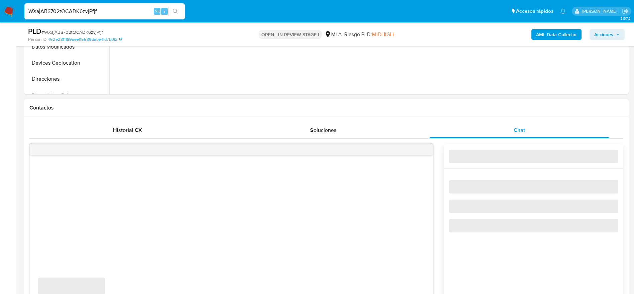
select select "10"
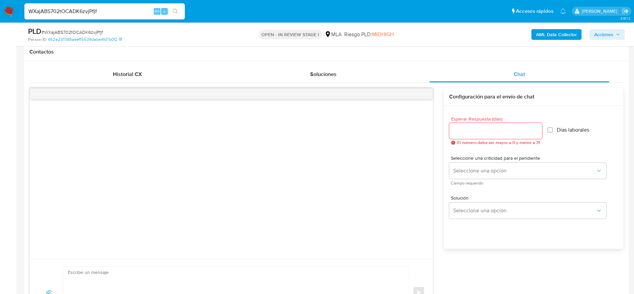
scroll to position [251, 0]
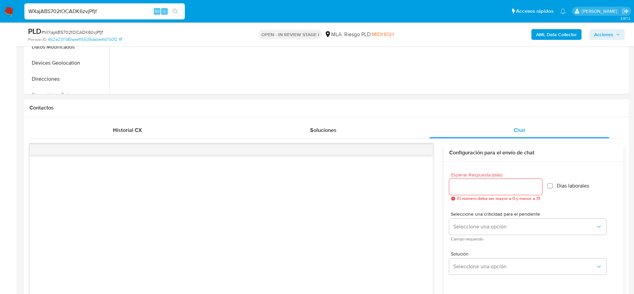
click at [328, 138] on div "Historial CX Soluciones Chat" at bounding box center [326, 130] width 594 height 16
click at [307, 126] on div "Soluciones" at bounding box center [323, 130] width 180 height 16
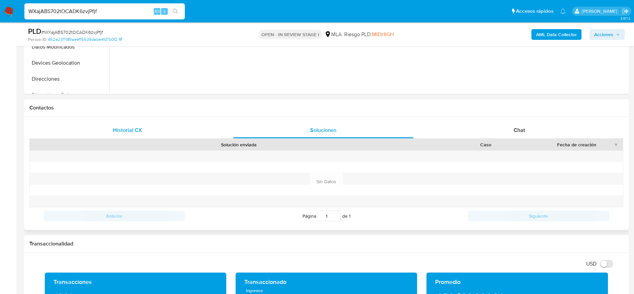
click at [115, 125] on div "Historial CX" at bounding box center [127, 130] width 180 height 16
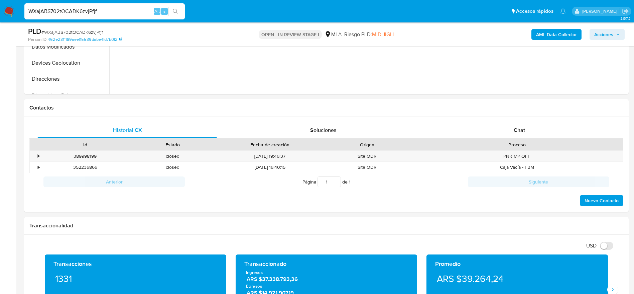
click at [133, 11] on input "WXajABS702tOCADK6zvjPfjf" at bounding box center [104, 11] width 160 height 9
paste input "9xbDadtedb4i9aPnbxLpZoAC"
type input "9xbDadtedb4i9aPnbxLpZoAC"
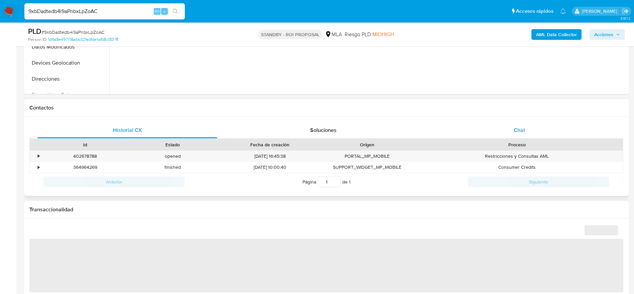
click at [491, 128] on div "Chat" at bounding box center [520, 130] width 180 height 16
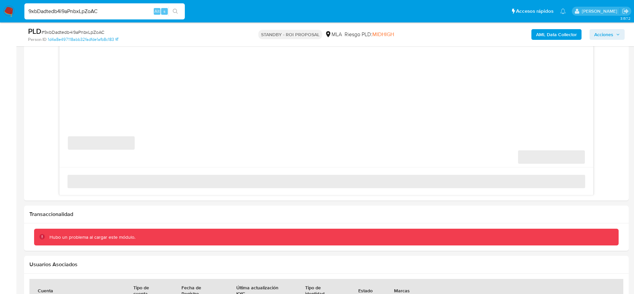
scroll to position [401, 0]
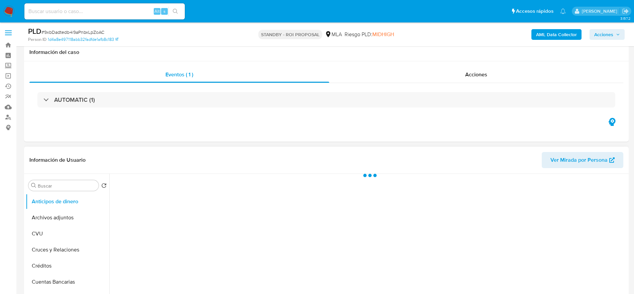
scroll to position [100, 0]
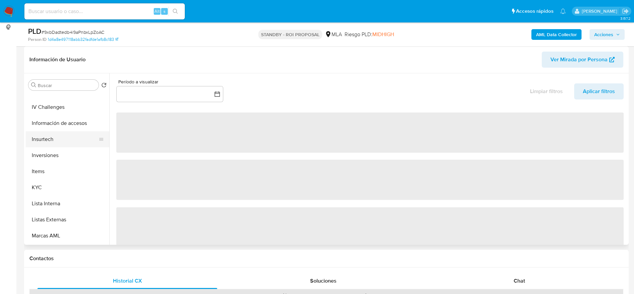
select select "10"
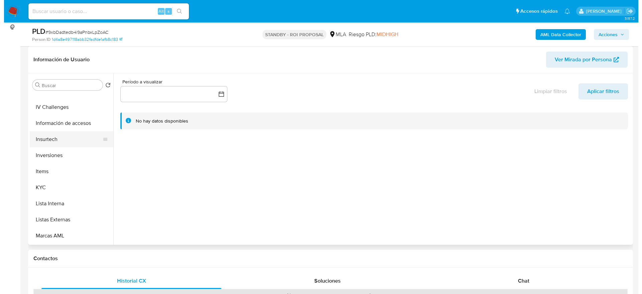
scroll to position [201, 0]
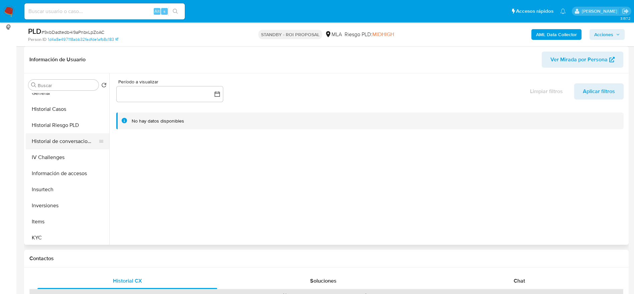
click at [71, 141] on button "Historial de conversaciones" at bounding box center [65, 141] width 78 height 16
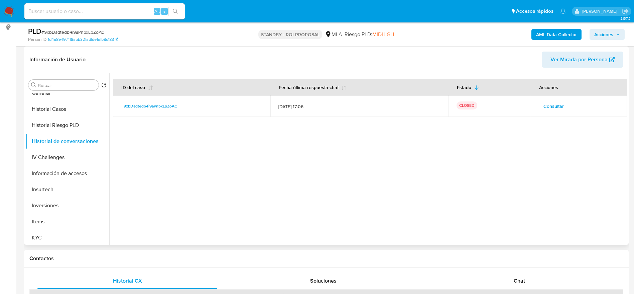
click at [553, 103] on span "Consultar" at bounding box center [554, 105] width 20 height 9
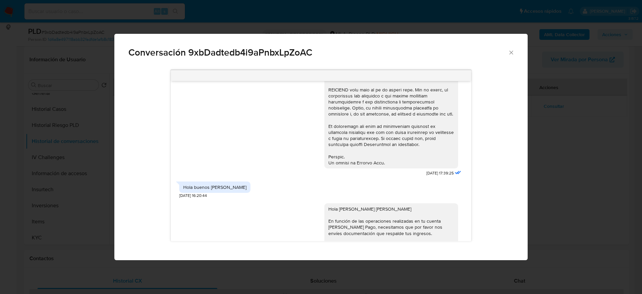
scroll to position [301, 0]
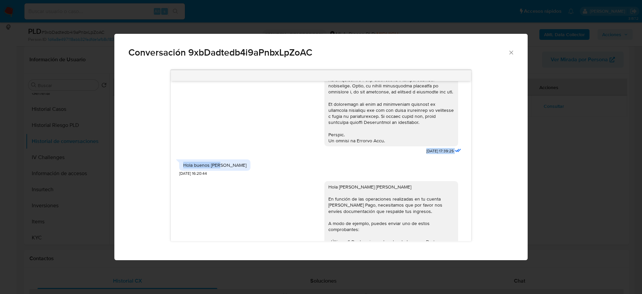
drag, startPoint x: 410, startPoint y: 158, endPoint x: 444, endPoint y: 162, distance: 35.0
click at [444, 162] on div "[DATE] 17:39:25 Hola buenos [PERSON_NAME] [DATE] 16:20:44 Hola [PERSON_NAME] [P…" at bounding box center [321, 161] width 300 height 160
click at [439, 171] on div "Hola buenos [PERSON_NAME] [DATE] 16:20:44" at bounding box center [320, 166] width 283 height 20
click at [387, 176] on div "Hola buenos [PERSON_NAME] [DATE] 16:20:44" at bounding box center [320, 166] width 283 height 20
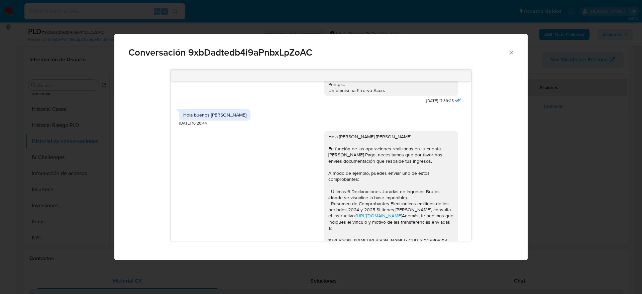
click at [387, 181] on div "Hola [PERSON_NAME] [PERSON_NAME] En función de las operaciones realizadas en tu…" at bounding box center [391, 260] width 126 height 255
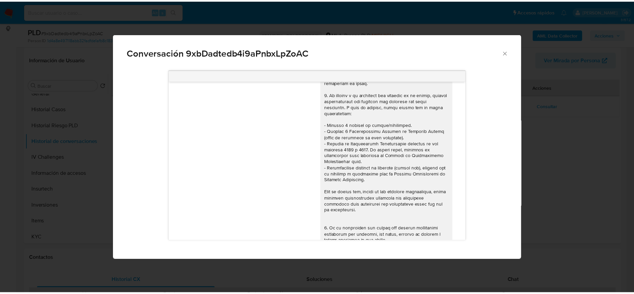
scroll to position [0, 0]
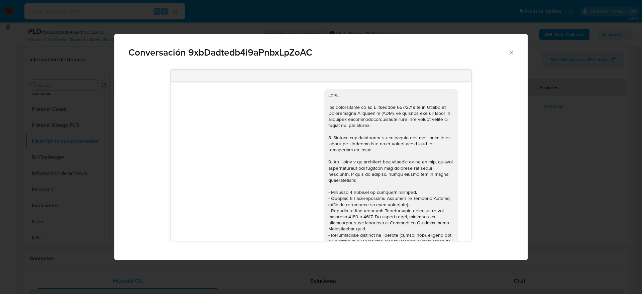
drag, startPoint x: 513, startPoint y: 53, endPoint x: 506, endPoint y: 55, distance: 7.1
click at [513, 53] on icon "Cerrar" at bounding box center [511, 52] width 7 height 7
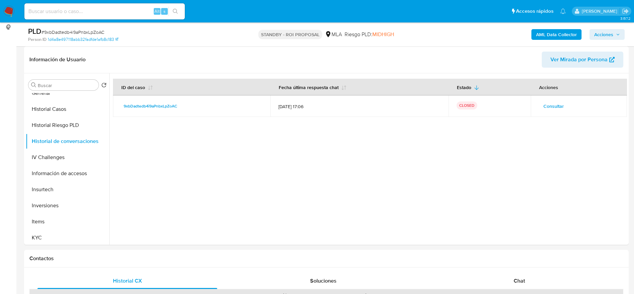
click at [140, 8] on input at bounding box center [104, 11] width 160 height 9
paste input "qMgEOCDzByxk1z3ZzJITM1IV"
type input "qMgEOCDzByxk1z3ZzJITM1IV"
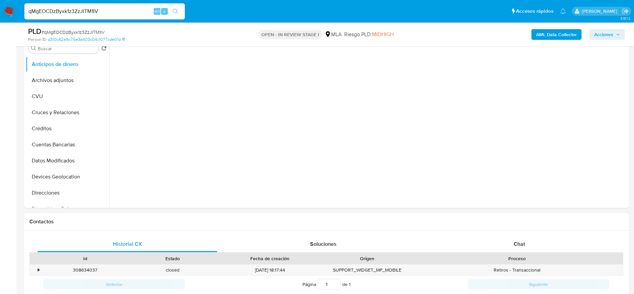
scroll to position [201, 0]
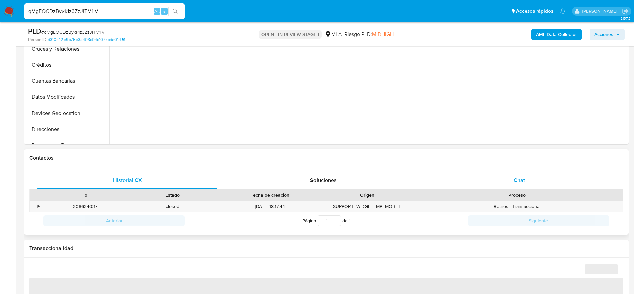
drag, startPoint x: 519, startPoint y: 177, endPoint x: 420, endPoint y: 181, distance: 99.4
click at [519, 178] on span "Chat" at bounding box center [519, 180] width 11 height 8
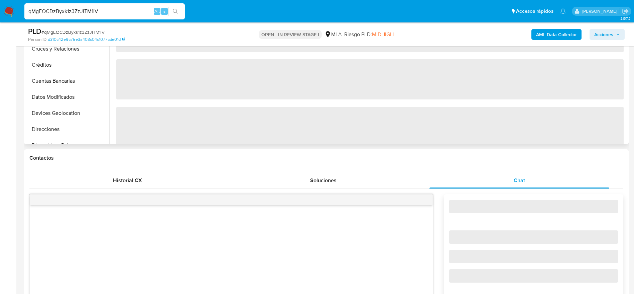
select select "10"
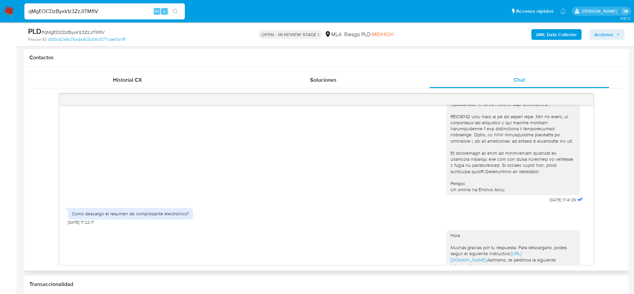
scroll to position [262, 0]
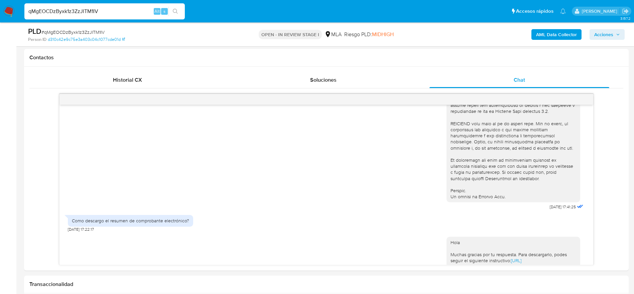
click at [115, 13] on input "qMgEOCDzByxk1z3ZzJITM1IV" at bounding box center [104, 11] width 160 height 9
paste input "AvYbzNFBwULwVZMzxcm1AqLM"
type input "AvYbzNFBwULwVZMzxcm1AqLM"
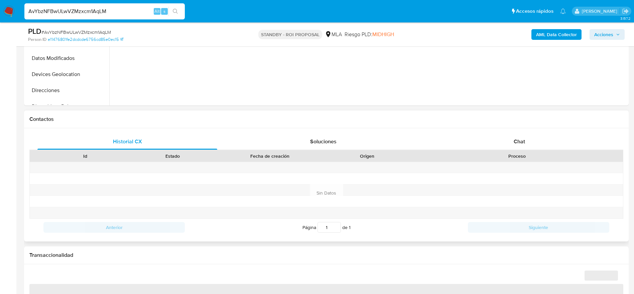
scroll to position [251, 0]
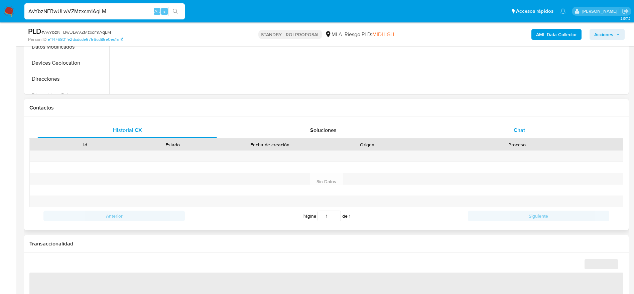
click at [521, 127] on span "Chat" at bounding box center [519, 130] width 11 height 8
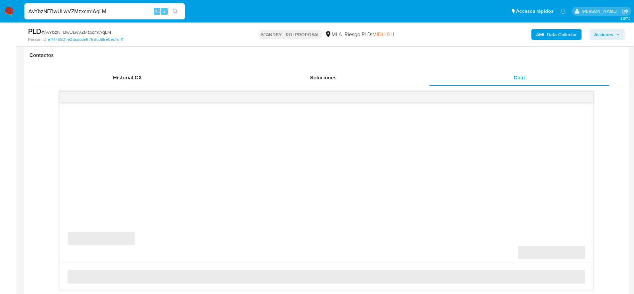
scroll to position [351, 0]
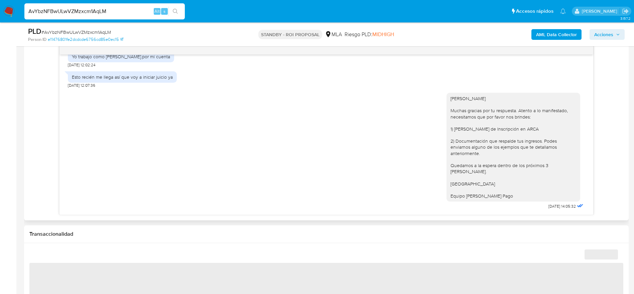
select select "10"
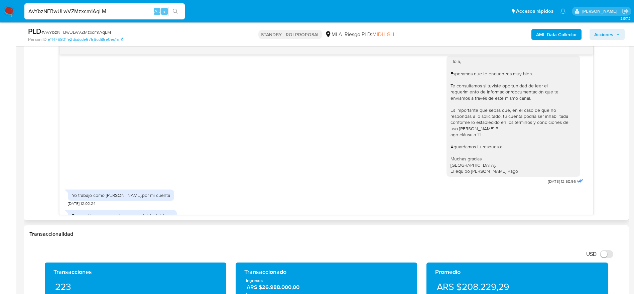
scroll to position [272, 0]
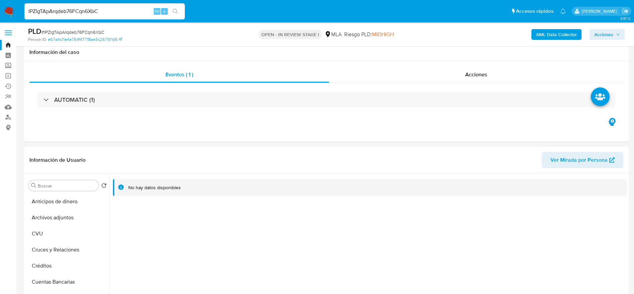
select select "10"
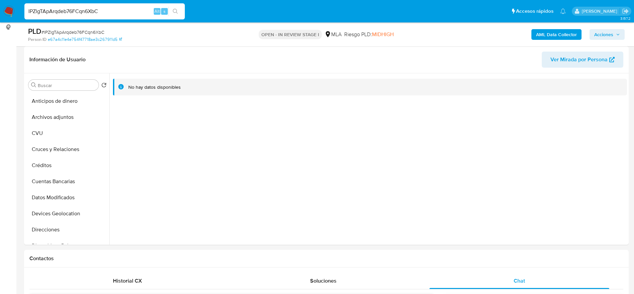
scroll to position [150, 0]
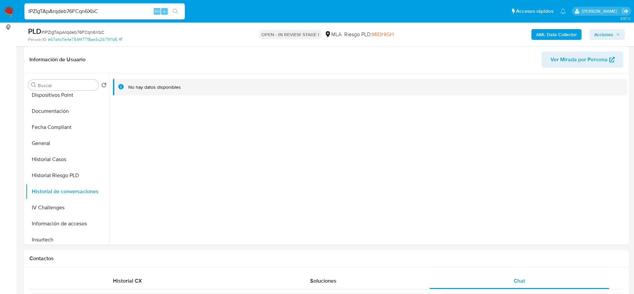
click at [126, 5] on div "IPZlgTApArqdeb76FCqn6XbC Alt s" at bounding box center [104, 11] width 160 height 16
click at [135, 44] on div "PLD # IPZlgTApArqdeb76FCqn6XbC Person ID e67a4c11e4e754f47718ae3c267911d5 OPEN …" at bounding box center [326, 34] width 605 height 24
click at [127, 22] on div "PLD # IPZlgTApArqdeb76FCqn6XbC Person ID e67a4c11e4e754f47718ae3c267911d5 OPEN …" at bounding box center [326, 34] width 605 height 24
click at [123, 11] on input "IPZlgTApArqdeb76FCqn6XbC" at bounding box center [104, 11] width 160 height 9
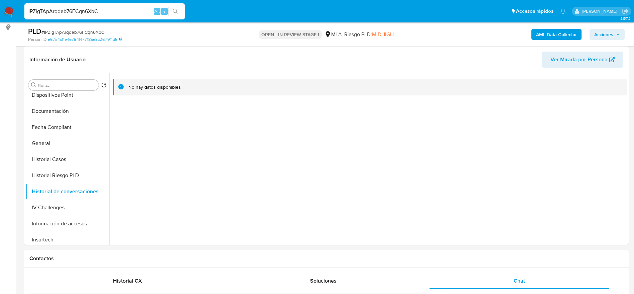
click at [123, 11] on input "IPZlgTApArqdeb76FCqn6XbC" at bounding box center [104, 11] width 160 height 9
click at [146, 9] on input "IPZlgTApArqdeb76FCqn6XbC" at bounding box center [104, 11] width 160 height 9
paste input "nK9ZTnriTqGmUQ02Mu6dQ4LB"
type input "nK9ZTnriTqGmUQ02Mu6dQ4LB"
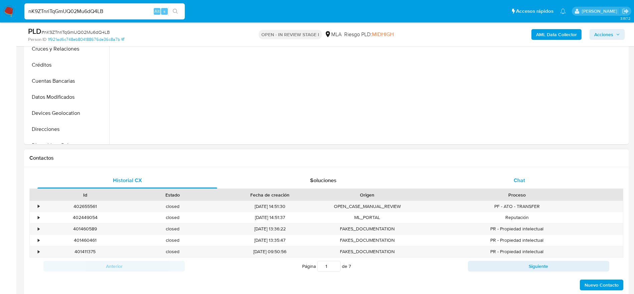
click at [531, 172] on div "Chat" at bounding box center [520, 180] width 180 height 16
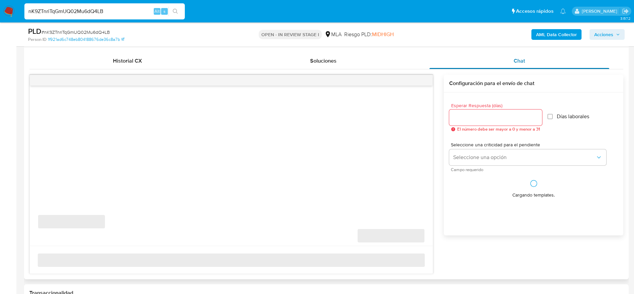
scroll to position [351, 0]
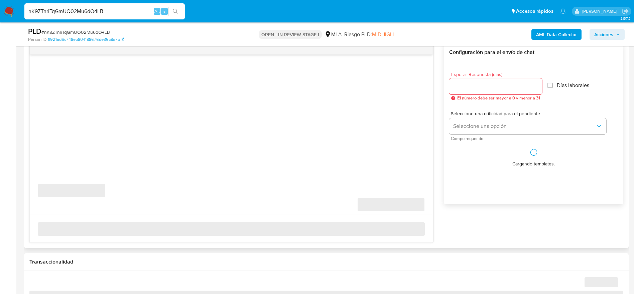
select select "10"
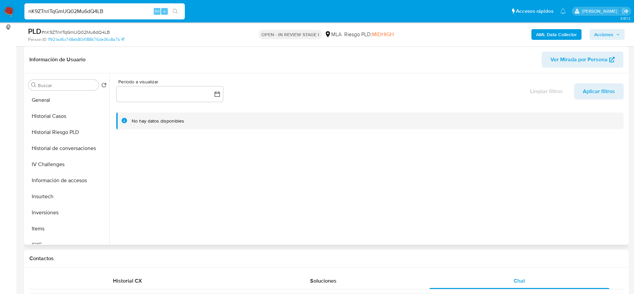
scroll to position [251, 0]
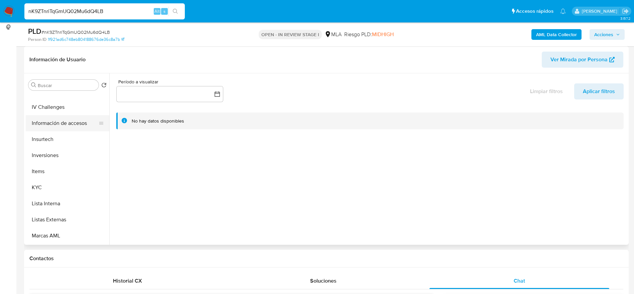
drag, startPoint x: 71, startPoint y: 123, endPoint x: 72, endPoint y: 160, distance: 37.5
click at [71, 123] on button "Información de accesos" at bounding box center [68, 123] width 84 height 16
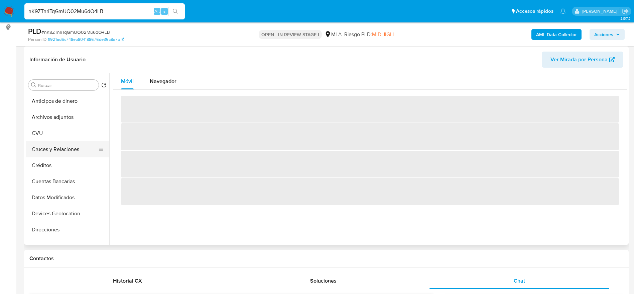
scroll to position [201, 0]
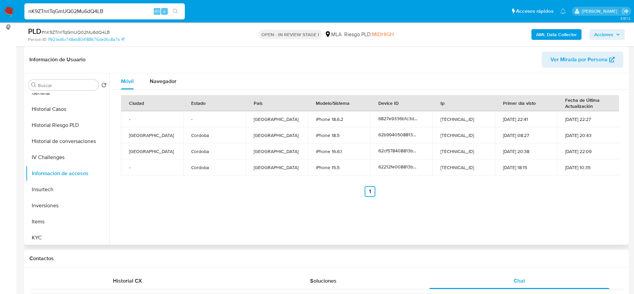
click at [66, 141] on button "Historial de conversaciones" at bounding box center [68, 141] width 84 height 16
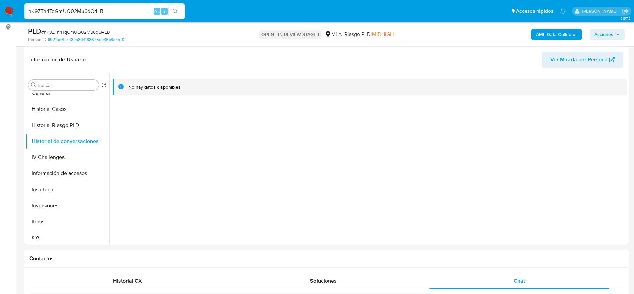
click at [125, 14] on input "nK9ZTnriTqGmUQ02Mu6dQ4LB" at bounding box center [104, 11] width 160 height 9
paste input "fswahc02FBF4hHtjL2afRQ8K"
type input "fswahc02FBF4hHtjL2afRQ8K"
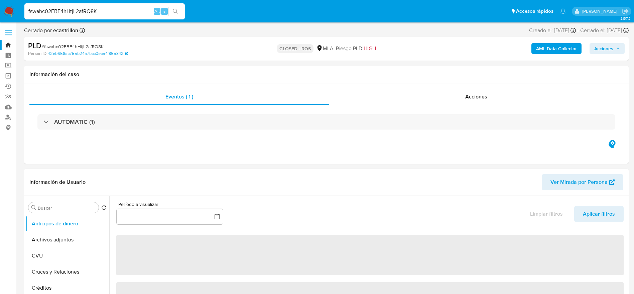
select select "10"
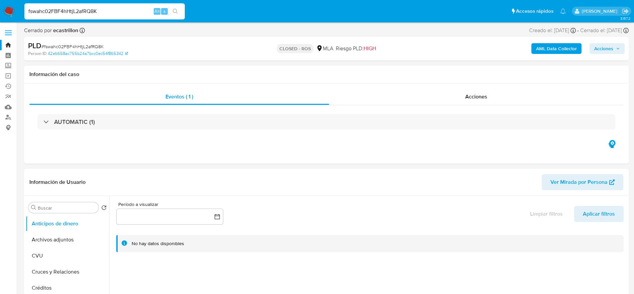
click at [111, 10] on input "fswahc02FBF4hHtjL2afRQ8K" at bounding box center [104, 11] width 160 height 9
paste input "9B7sIcM3vAqnFzrEEiAVemKq"
type input "9B7sIcM3vAqnFzrEEiAVemKq"
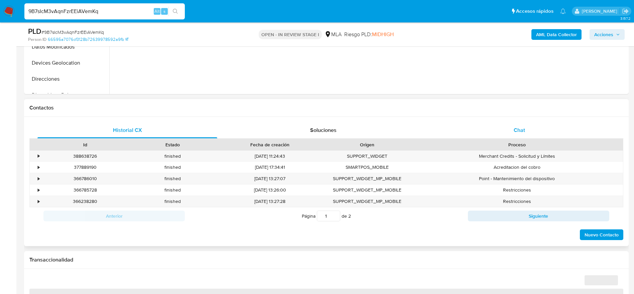
drag, startPoint x: 520, startPoint y: 128, endPoint x: 509, endPoint y: 133, distance: 12.4
click at [519, 129] on span "Chat" at bounding box center [519, 130] width 11 height 8
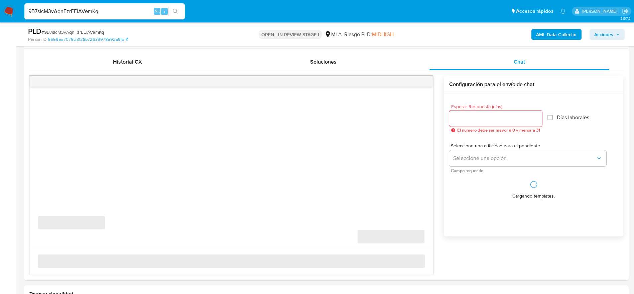
scroll to position [351, 0]
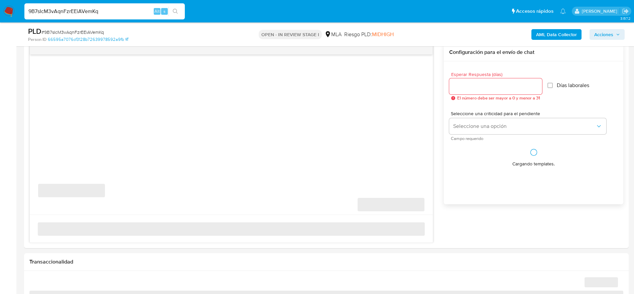
select select "10"
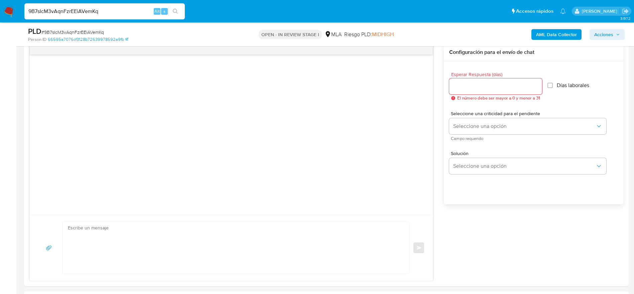
click at [147, 5] on div "9B7sIcM3vAqnFzrEEiAVemKq Alt s" at bounding box center [104, 11] width 160 height 16
click at [144, 16] on div "9B7sIcM3vAqnFzrEEiAVemKq Alt s" at bounding box center [104, 11] width 160 height 16
click at [123, 12] on input "9B7sIcM3vAqnFzrEEiAVemKq" at bounding box center [104, 11] width 160 height 9
click at [124, 12] on input "9B7sIcM3vAqnFzrEEiAVemKq" at bounding box center [104, 11] width 160 height 9
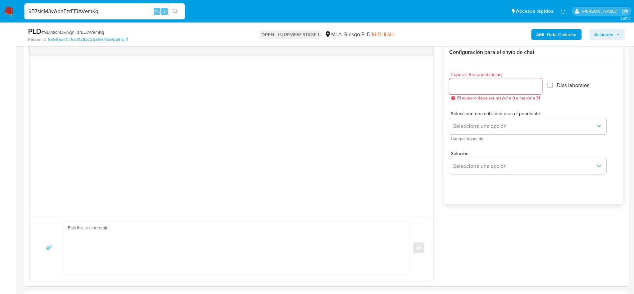
click at [124, 12] on input "9B7sIcM3vAqnFzrEEiAVemKq" at bounding box center [104, 11] width 160 height 9
paste input "fQD2KrdI4DJY7lBJLqDzSZLV"
type input "fQD2KrdI4DJY7lBJLqDzSZLV"
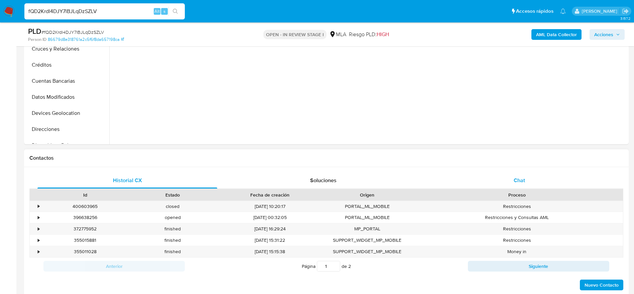
click at [520, 176] on span "Chat" at bounding box center [519, 180] width 11 height 8
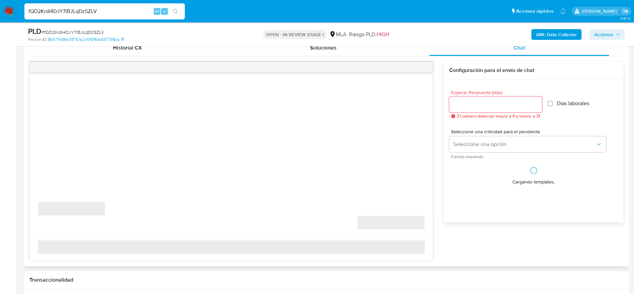
scroll to position [351, 0]
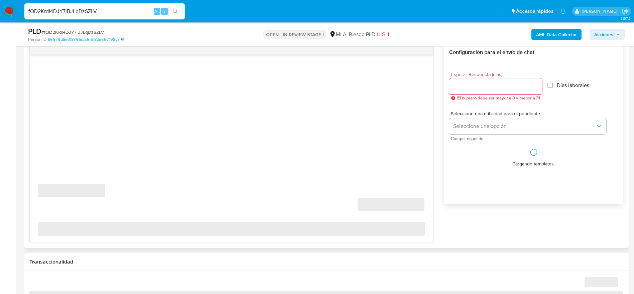
select select "10"
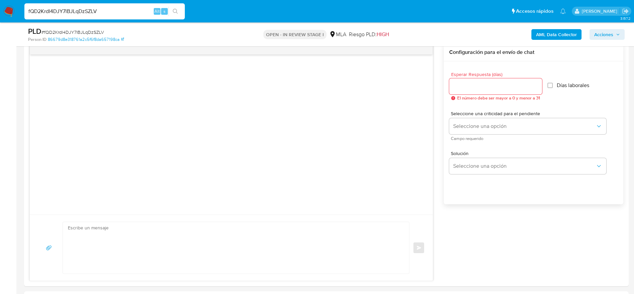
click at [128, 11] on input "fQD2KrdI4DJY7lBJLqDzSZLV" at bounding box center [104, 11] width 160 height 9
click at [129, 11] on input "fQD2KrdI4DJY7lBJLqDzSZLV" at bounding box center [104, 11] width 160 height 9
paste input "XfY7Dbvhe2GyEBT99epLHcbs"
type input "XfY7Dbvhe2GyEBT99epLHcbs"
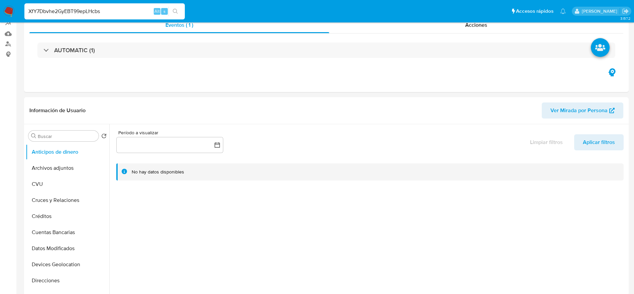
select select "10"
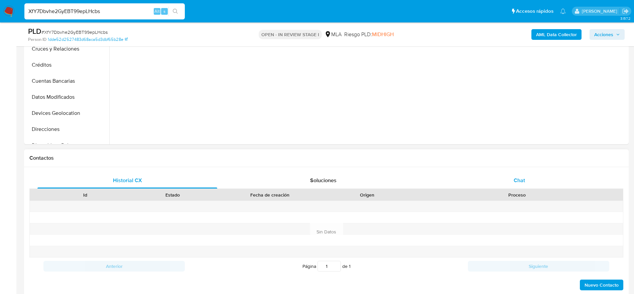
click at [531, 177] on div "Chat" at bounding box center [520, 180] width 180 height 16
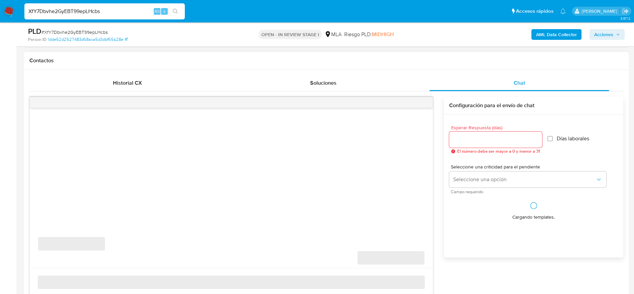
scroll to position [351, 0]
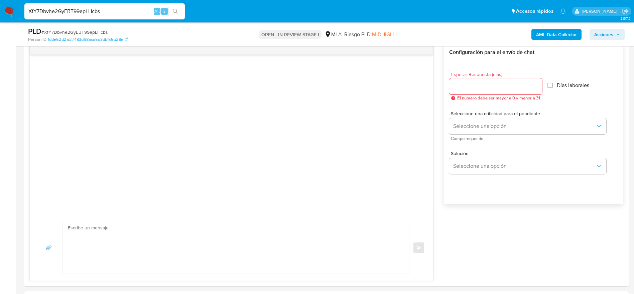
click at [103, 11] on input "XfY7Dbvhe2GyEBT99epLHcbs" at bounding box center [104, 11] width 160 height 9
paste input "AS9YDStTX9LCjHKNkwslhuwz"
type input "AS9YDStTX9LCjHKNkwslhuwz"
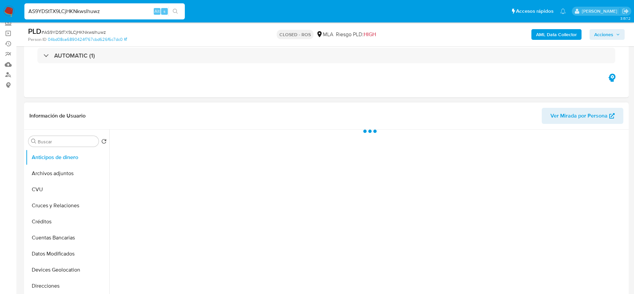
scroll to position [150, 0]
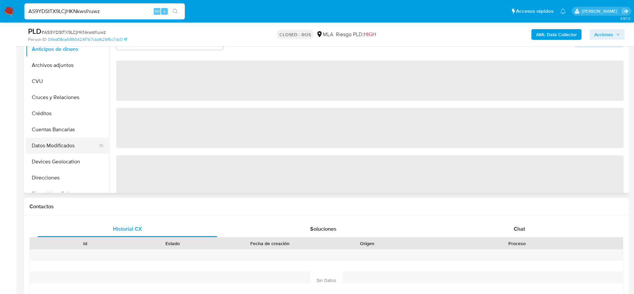
select select "10"
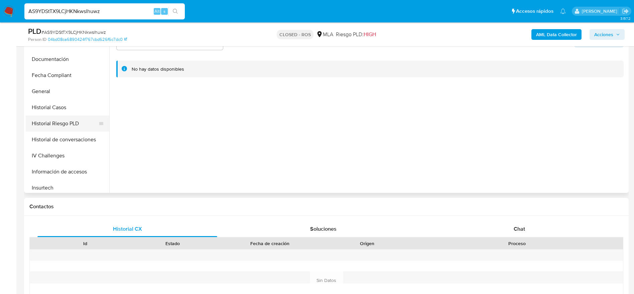
click at [76, 121] on button "Historial Riesgo PLD" at bounding box center [65, 123] width 78 height 16
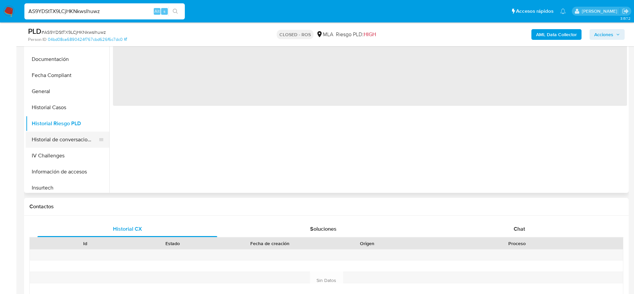
click at [75, 141] on button "Historial de conversaciones" at bounding box center [65, 139] width 78 height 16
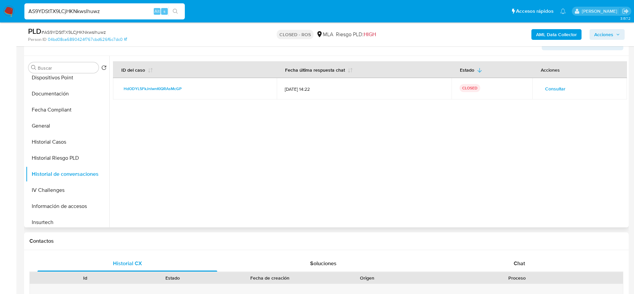
scroll to position [100, 0]
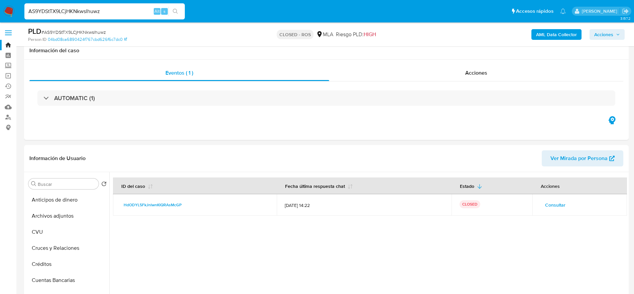
select select "10"
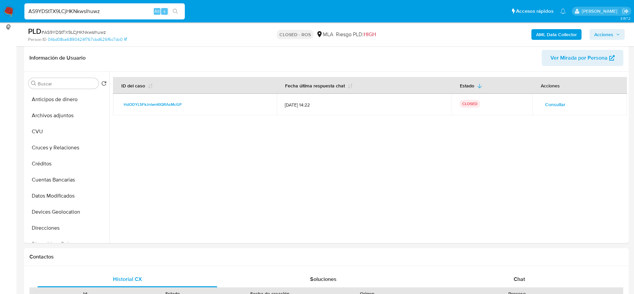
scroll to position [150, 0]
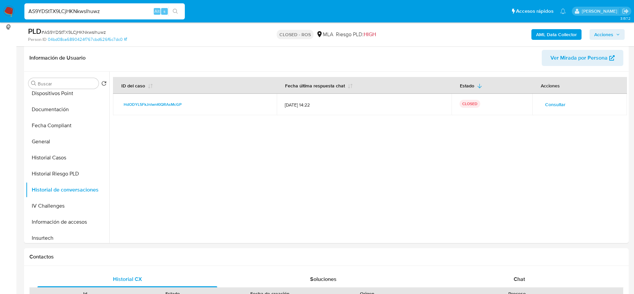
click at [144, 8] on input "AS9YDStTX9LCjHKNkwslhuwz" at bounding box center [104, 11] width 160 height 9
paste input "PUJaBWScoKMvzxa0uvwl6yFL"
type input "PUJaBWScoKMvzxa0uvwl6yFL"
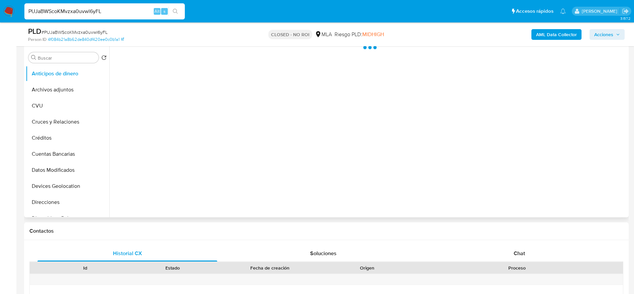
scroll to position [150, 0]
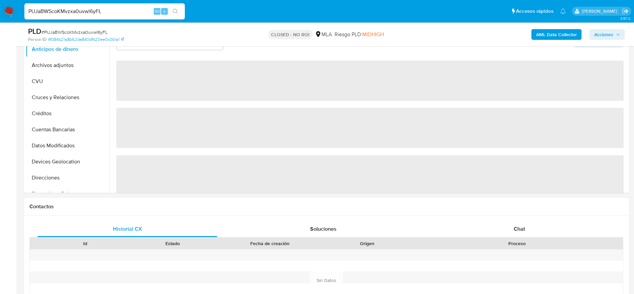
select select "10"
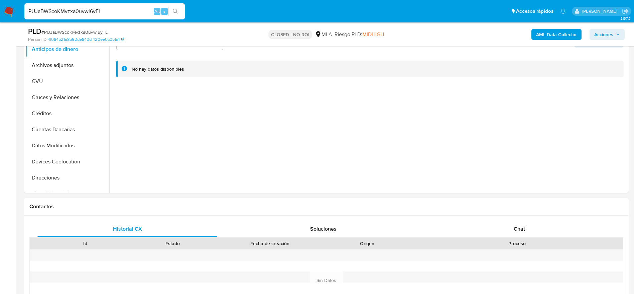
click at [125, 8] on input "PUJaBWScoKMvzxa0uvwl6yFL" at bounding box center [104, 11] width 160 height 9
paste input "QRKAwCzRvDKKny86ppnBSQLe"
type input "QRKAwCzRvDKKny86ppnBSQLe"
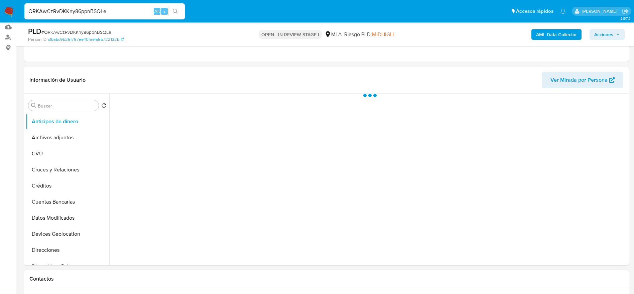
scroll to position [201, 0]
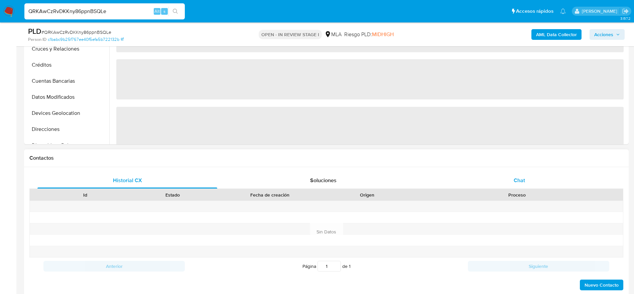
click at [546, 176] on div "Chat" at bounding box center [520, 180] width 180 height 16
select select "10"
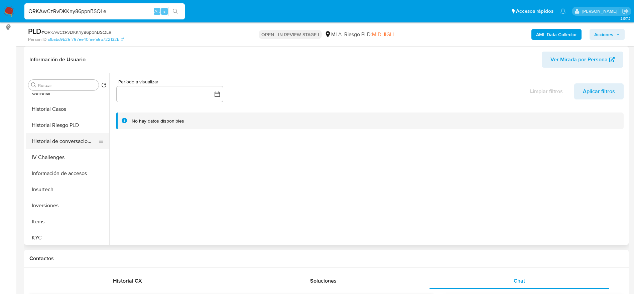
click at [69, 143] on button "Historial de conversaciones" at bounding box center [65, 141] width 78 height 16
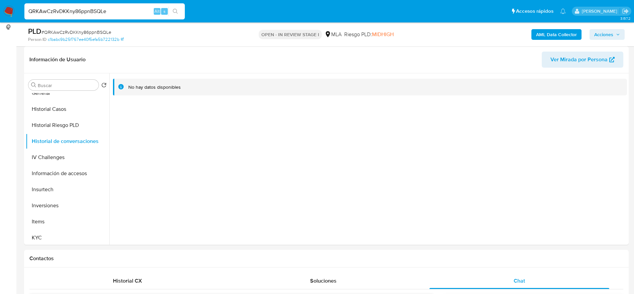
drag, startPoint x: 128, startPoint y: 8, endPoint x: 125, endPoint y: 17, distance: 9.8
click at [127, 8] on input "QRKAwCzRvDKKny86ppnBSQLe" at bounding box center [104, 11] width 160 height 9
click at [125, 13] on input "QRKAwCzRvDKKny86ppnBSQLe" at bounding box center [104, 11] width 160 height 9
click at [125, 12] on input "QRKAwCzRvDKKny86ppnBSQLe" at bounding box center [104, 11] width 160 height 9
paste input "qeNNshC8wxtBk0Gy2aD3pMtx"
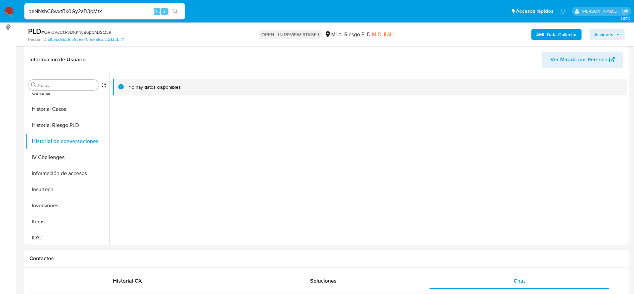
type input "qeNNshC8wxtBk0Gy2aD3pMtx"
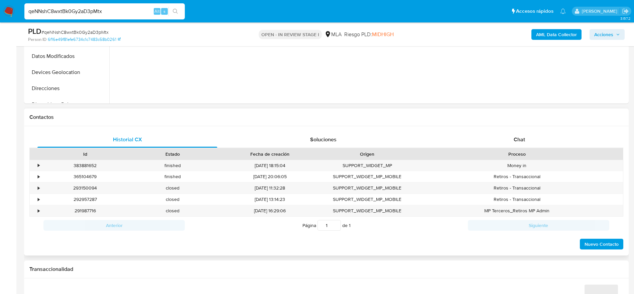
scroll to position [251, 0]
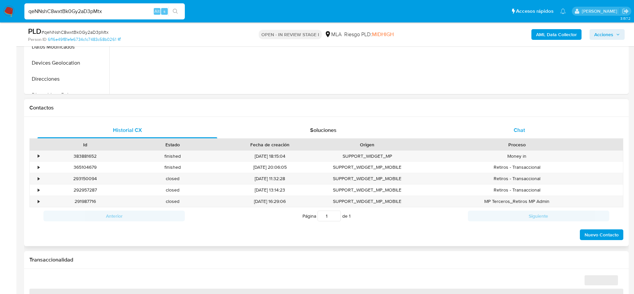
click at [529, 137] on div "Chat" at bounding box center [520, 130] width 180 height 16
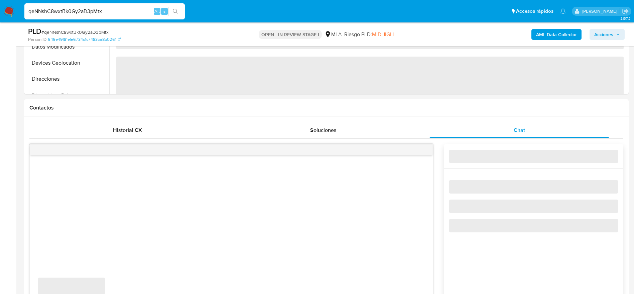
select select "10"
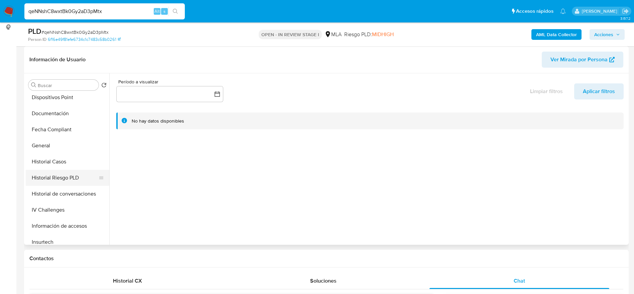
scroll to position [150, 0]
click at [82, 192] on button "Historial de conversaciones" at bounding box center [65, 191] width 78 height 16
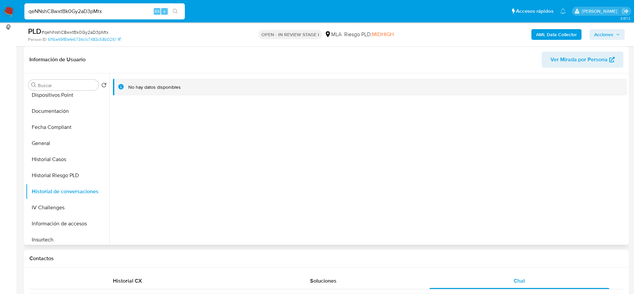
drag, startPoint x: 65, startPoint y: 156, endPoint x: 243, endPoint y: 69, distance: 198.6
click at [66, 157] on button "Historial Casos" at bounding box center [68, 159] width 84 height 16
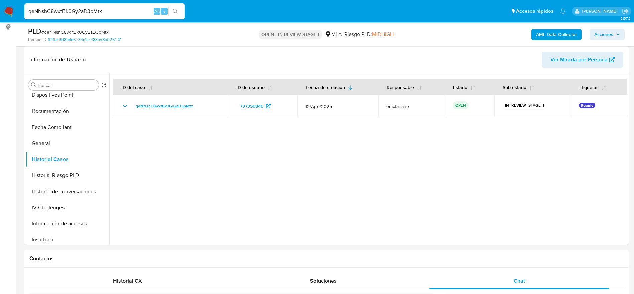
click at [122, 12] on input "qeNNshC8wxtBk0Gy2aD3pMtx" at bounding box center [104, 11] width 160 height 9
paste input "WXajABS702tOCADK6zvjPfjf"
type input "WXajABS702tOCADK6zvjPfjf"
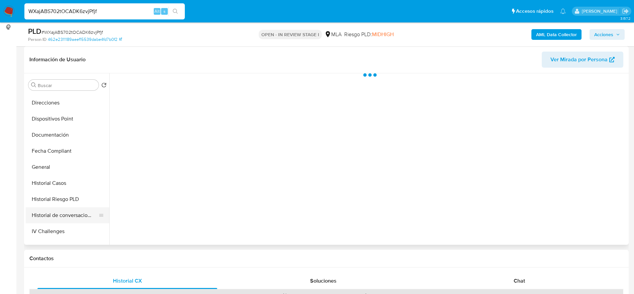
scroll to position [150, 0]
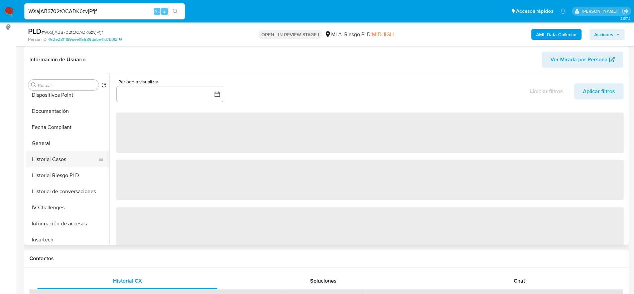
click at [51, 151] on button "Historial Casos" at bounding box center [65, 159] width 78 height 16
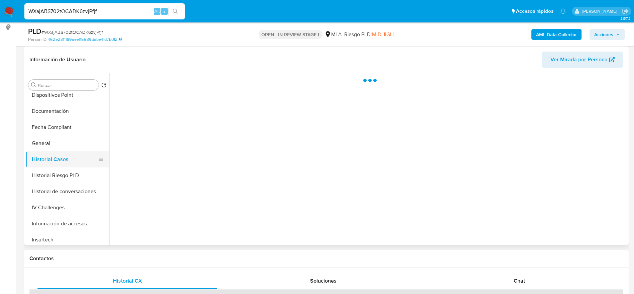
select select "10"
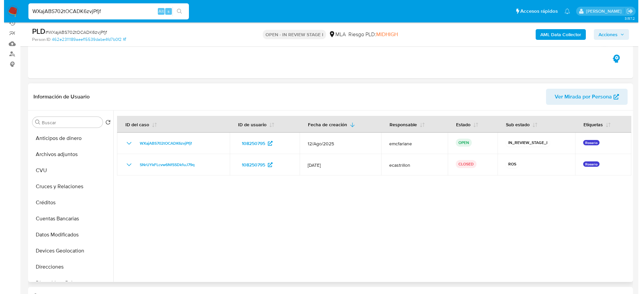
scroll to position [50, 0]
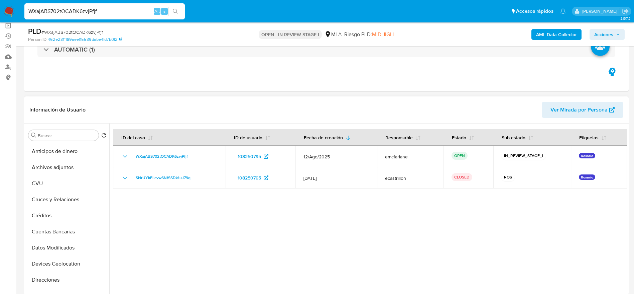
click at [53, 114] on header "Información de Usuario Ver Mirada por Persona" at bounding box center [326, 110] width 594 height 16
click at [52, 161] on button "Archivos adjuntos" at bounding box center [65, 167] width 78 height 16
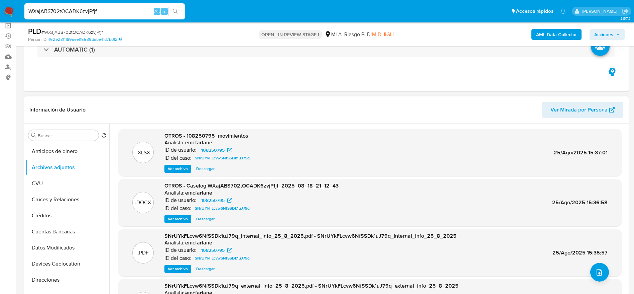
drag, startPoint x: 177, startPoint y: 219, endPoint x: 315, endPoint y: 140, distance: 158.7
click at [177, 219] on span "Ver archivo" at bounding box center [178, 218] width 20 height 7
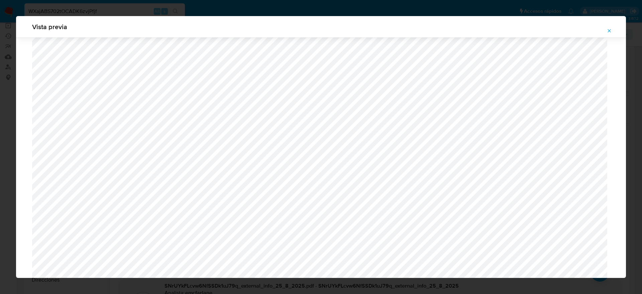
scroll to position [137, 0]
drag, startPoint x: 607, startPoint y: 27, endPoint x: 592, endPoint y: 36, distance: 17.6
click at [607, 27] on span "Attachment preview" at bounding box center [608, 30] width 5 height 9
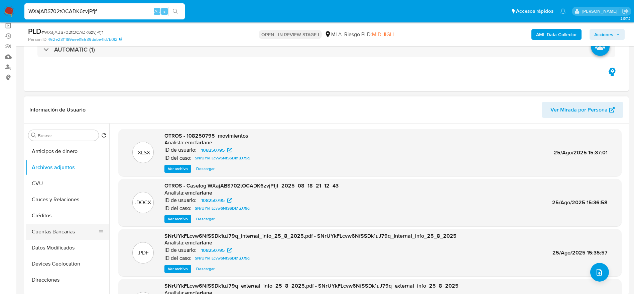
scroll to position [100, 0]
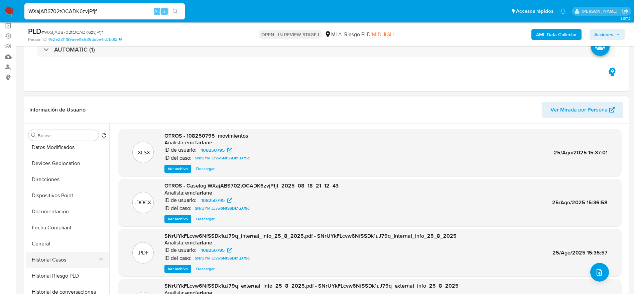
click at [57, 260] on button "Historial Casos" at bounding box center [65, 259] width 78 height 16
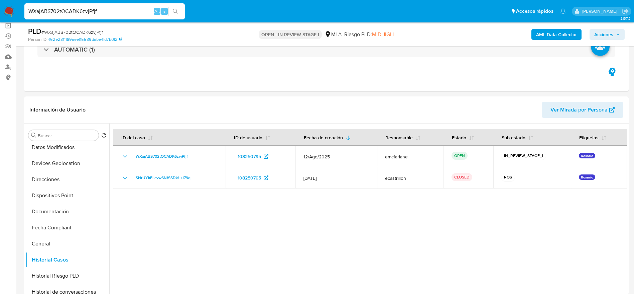
click at [125, 11] on input "WXajABS702tOCADK6zvjPfjf" at bounding box center [104, 11] width 160 height 9
paste input "qeNNshC8wxtBk0Gy2aD3pMtx"
type input "qeNNshC8wxtBk0Gy2aD3pMtx"
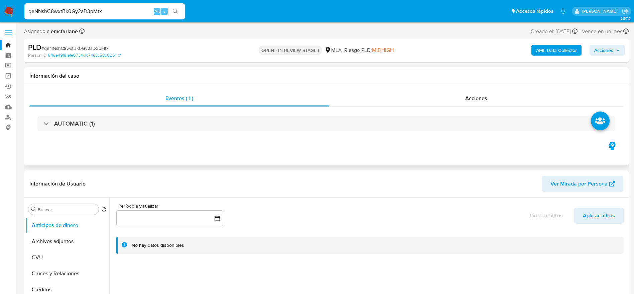
select select "10"
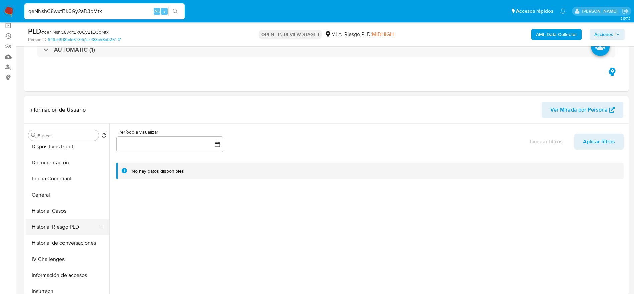
scroll to position [150, 0]
drag, startPoint x: 61, startPoint y: 207, endPoint x: 63, endPoint y: 219, distance: 12.1
click at [62, 208] on button "Historial Casos" at bounding box center [68, 209] width 84 height 16
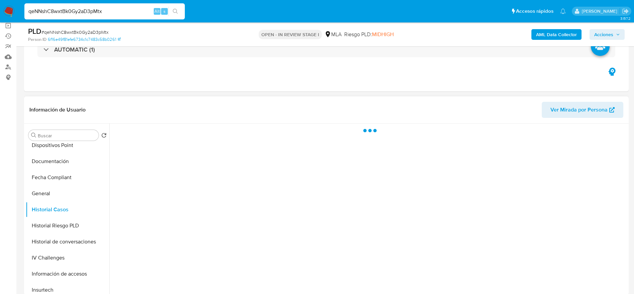
drag, startPoint x: 67, startPoint y: 238, endPoint x: 119, endPoint y: 224, distance: 54.0
click at [67, 238] on button "Historial de conversaciones" at bounding box center [68, 241] width 84 height 16
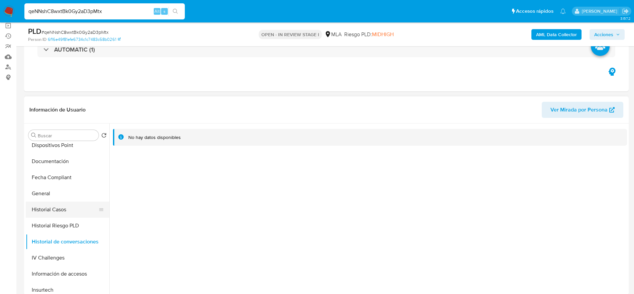
drag, startPoint x: 58, startPoint y: 211, endPoint x: 79, endPoint y: 211, distance: 21.7
click at [58, 211] on button "Historial Casos" at bounding box center [65, 209] width 78 height 16
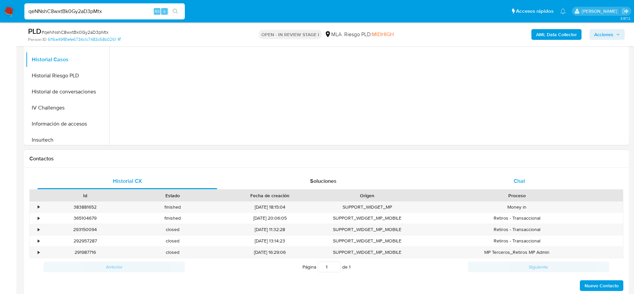
scroll to position [201, 0]
click at [516, 185] on div "Chat" at bounding box center [520, 180] width 180 height 16
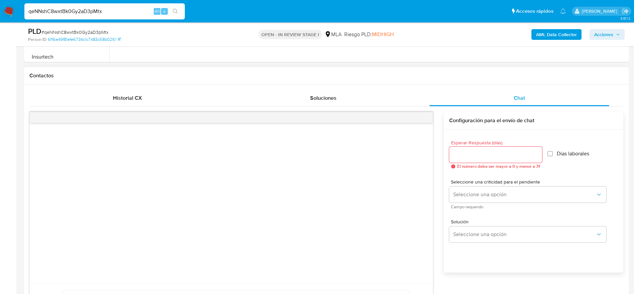
scroll to position [351, 0]
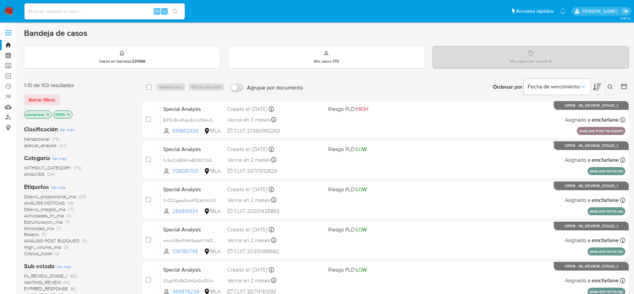
click at [99, 11] on input at bounding box center [104, 11] width 160 height 9
paste input "2044481810"
type input "2044481810"
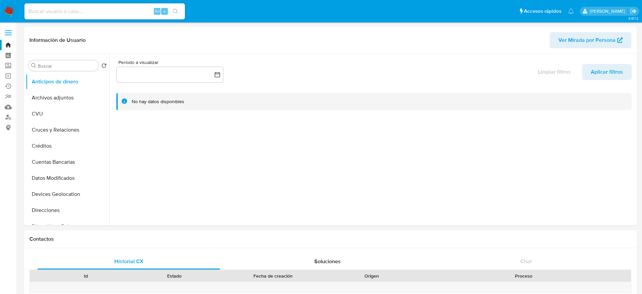
select select "10"
click at [57, 93] on button "Archivos adjuntos" at bounding box center [65, 98] width 78 height 16
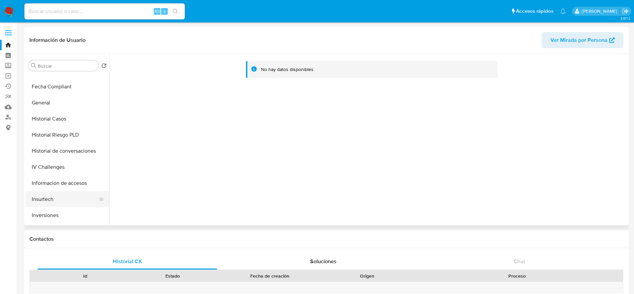
scroll to position [201, 0]
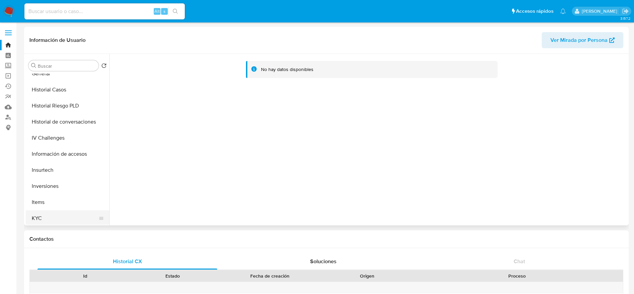
click at [50, 211] on button "KYC" at bounding box center [65, 218] width 78 height 16
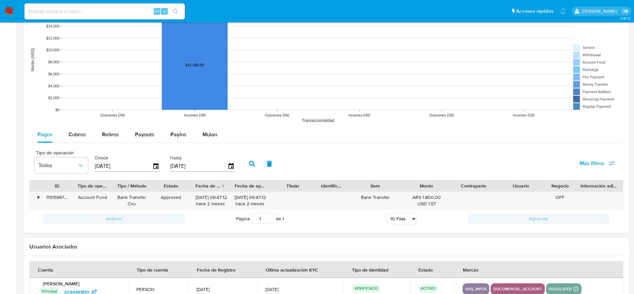
scroll to position [571, 0]
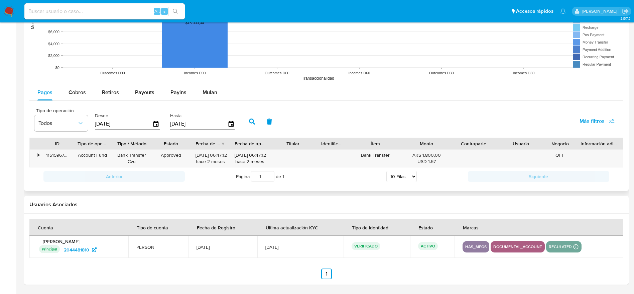
drag, startPoint x: 203, startPoint y: 90, endPoint x: 184, endPoint y: 100, distance: 21.8
click at [203, 91] on span "Mulan" at bounding box center [210, 92] width 15 height 8
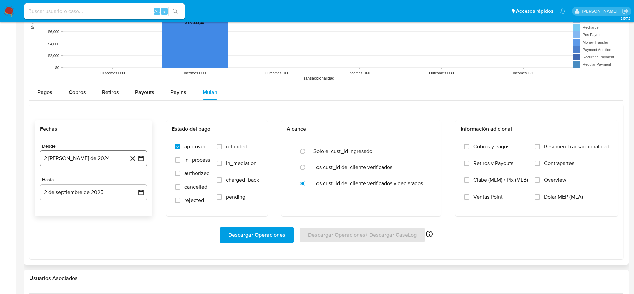
click at [92, 156] on button "2 [PERSON_NAME] de 2024" at bounding box center [93, 158] width 107 height 16
click at [135, 178] on icon "Mes siguiente" at bounding box center [135, 182] width 8 height 8
click at [135, 181] on icon "Mes siguiente" at bounding box center [135, 182] width 3 height 5
drag, startPoint x: 79, startPoint y: 206, endPoint x: 81, endPoint y: 195, distance: 11.3
click at [79, 207] on button "2" at bounding box center [80, 207] width 11 height 11
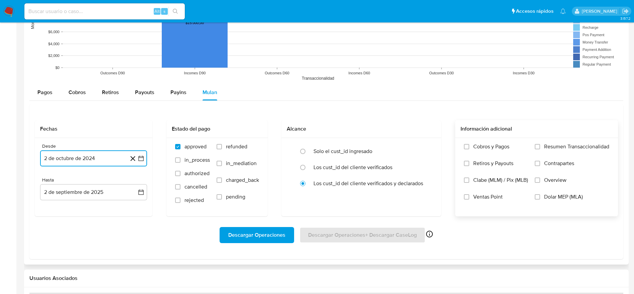
click at [537, 197] on input "Dolar MEP (MLA)" at bounding box center [537, 196] width 5 height 5
click at [274, 231] on span "Descargar Operaciones" at bounding box center [256, 234] width 57 height 15
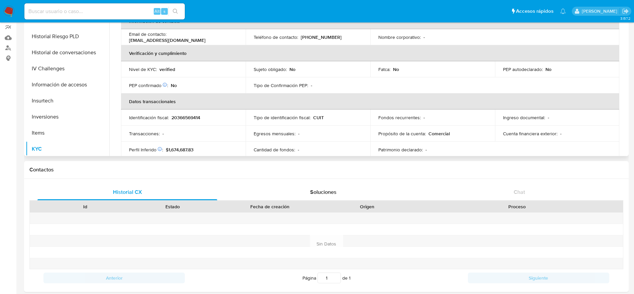
scroll to position [0, 0]
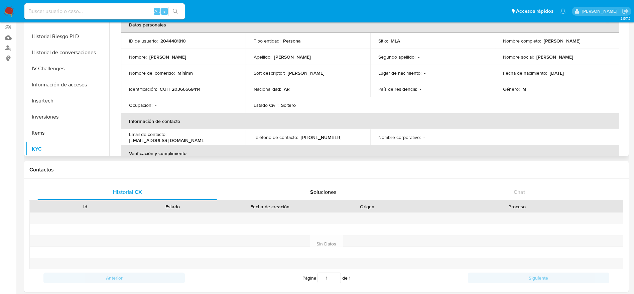
click at [174, 41] on p "2044481810" at bounding box center [172, 41] width 25 height 6
copy p "2044481810"
click at [7, 47] on link "Buscador de personas" at bounding box center [40, 48] width 80 height 10
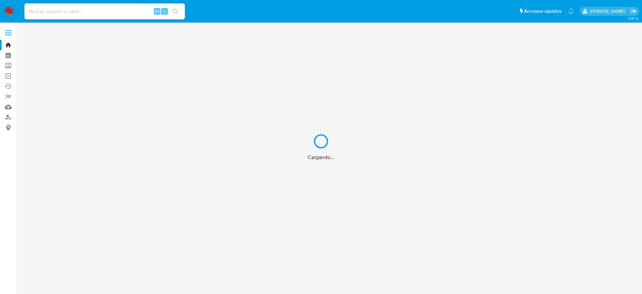
click at [67, 10] on div "Cargando..." at bounding box center [321, 147] width 642 height 294
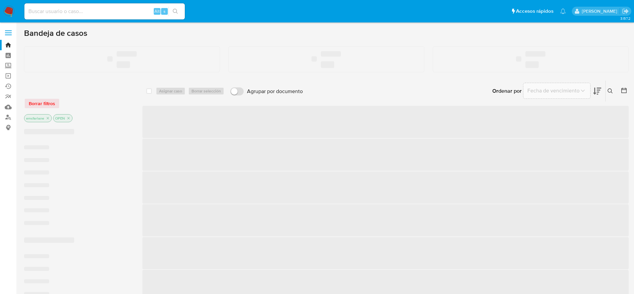
click at [77, 9] on input at bounding box center [104, 11] width 160 height 9
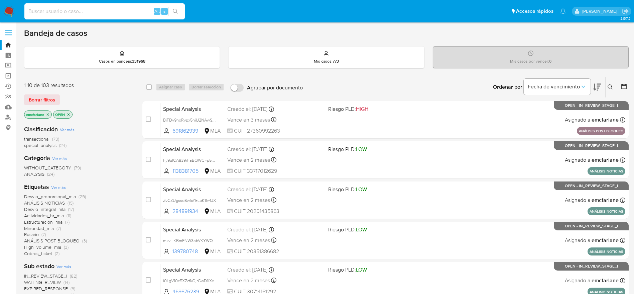
paste input "axoTSnYF5U24Uqg3NMD8i6jB"
type input "axoTSnYF5U24Uqg3NMD8i6jB"
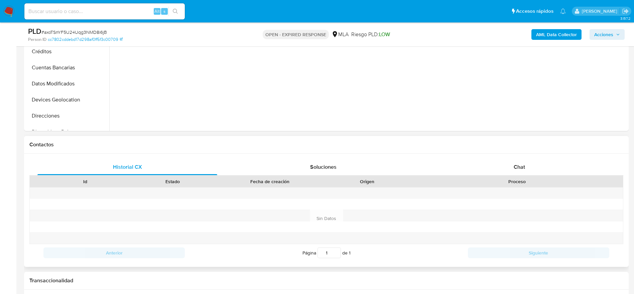
scroll to position [301, 0]
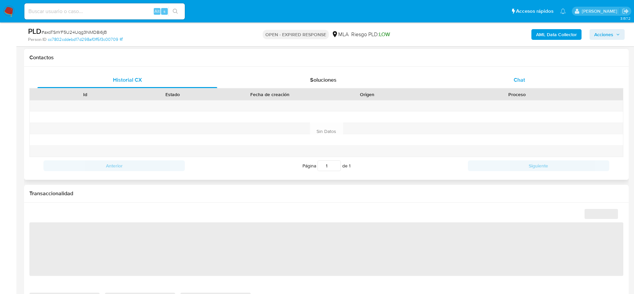
click at [523, 86] on div "Chat" at bounding box center [520, 80] width 180 height 16
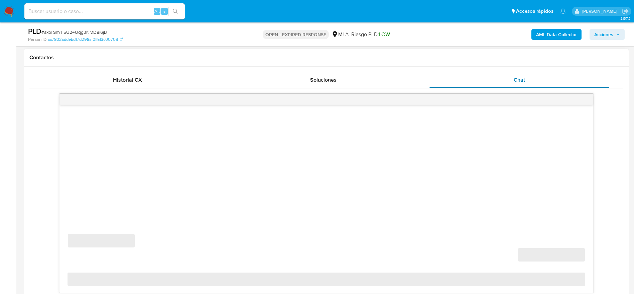
click at [525, 80] on div "Chat" at bounding box center [520, 80] width 180 height 16
select select "10"
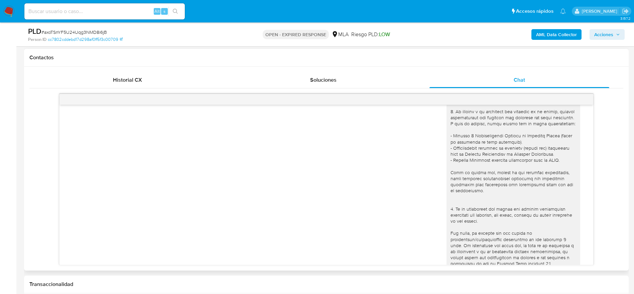
scroll to position [0, 0]
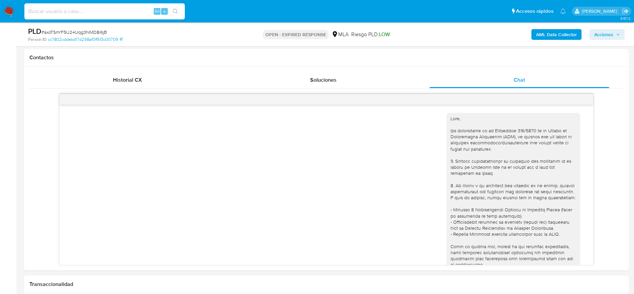
click at [122, 8] on input at bounding box center [104, 11] width 160 height 9
paste input "ZLNCth85SGpYXzmRC7Ua8TxB"
type input "ZLNCth85SGpYXzmRC7Ua8TxB"
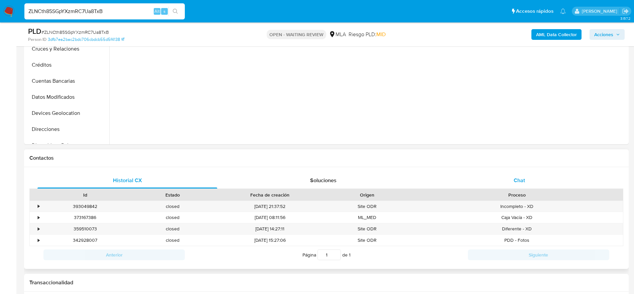
click at [535, 179] on div "Chat" at bounding box center [520, 180] width 180 height 16
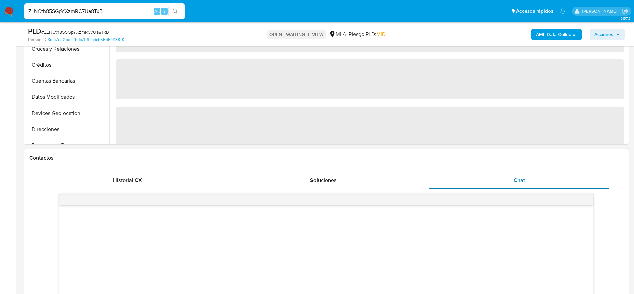
scroll to position [401, 0]
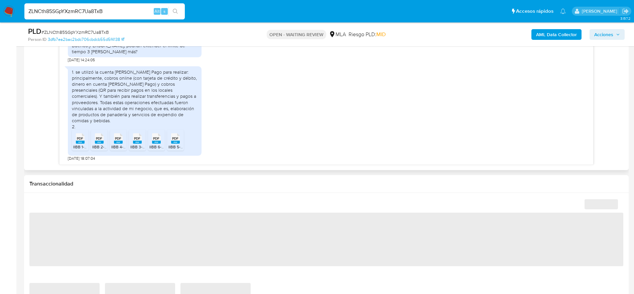
select select "10"
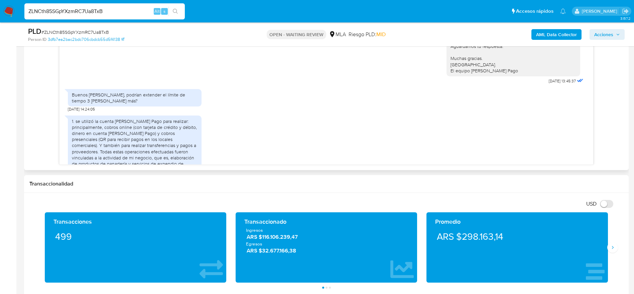
scroll to position [341, 0]
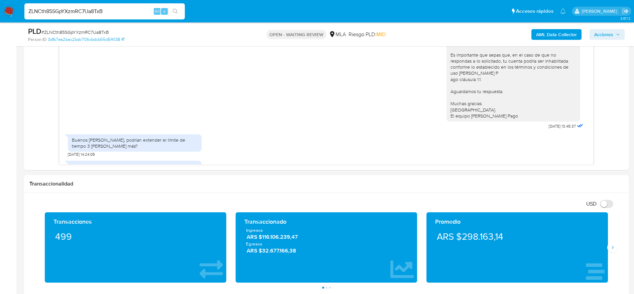
click at [123, 12] on input "ZLNCth85SGpYXzmRC7Ua8TxB" at bounding box center [104, 11] width 160 height 9
paste input "iH4M0yNQoC6bz4Styjk65ePP"
type input "iH4M0yNQoC6bz4Styjk65ePP"
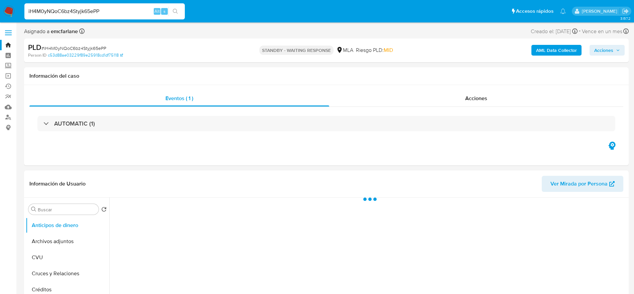
select select "10"
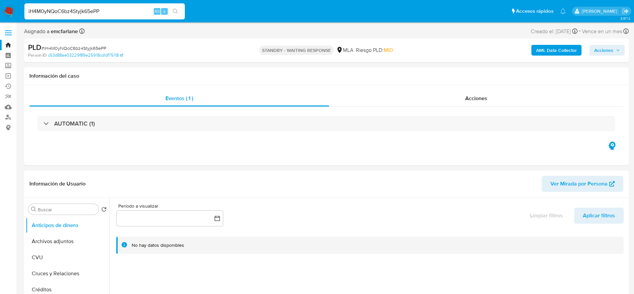
click at [114, 11] on input "iH4M0yNQoC6bz4Styjk65ePP" at bounding box center [104, 11] width 160 height 9
paste input "aXJfYo7tlRSubPfGiJnBw32r"
type input "aXJfYo7tlRSubPfGiJnBw32r"
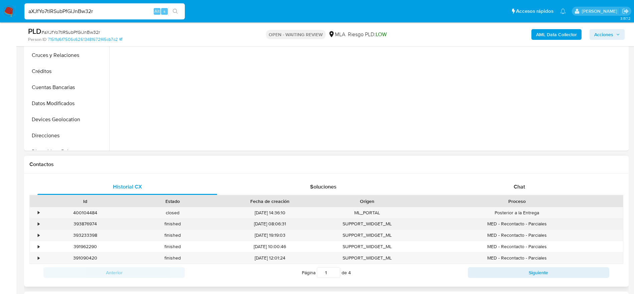
scroll to position [251, 0]
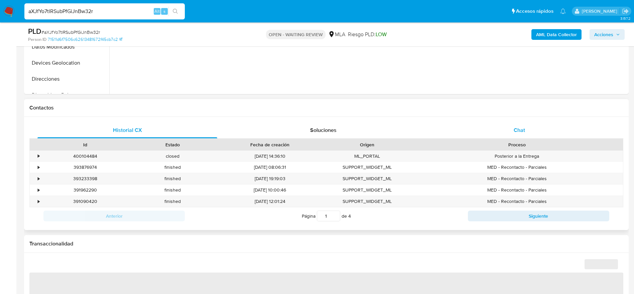
click at [526, 136] on div "Chat" at bounding box center [520, 130] width 180 height 16
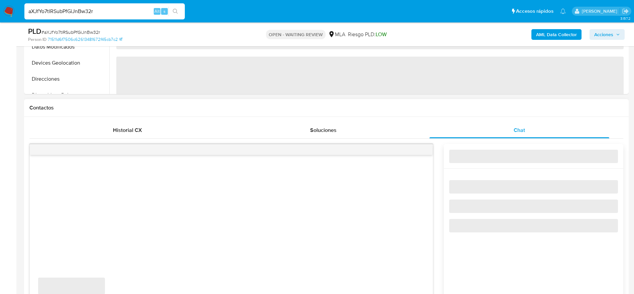
select select "10"
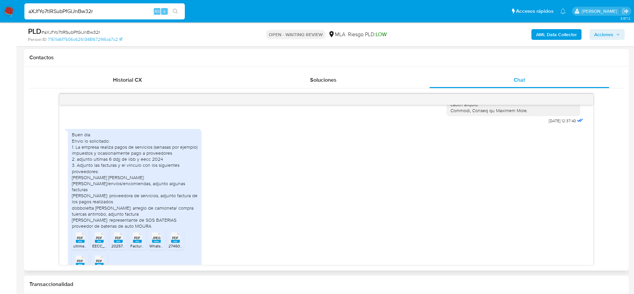
scroll to position [837, 0]
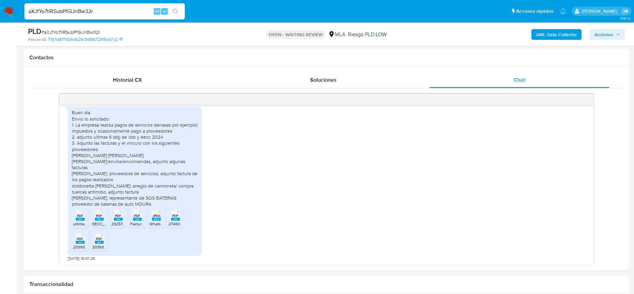
click at [138, 13] on input "aXJfYo7tlRSubPfGiJnBw32r" at bounding box center [104, 11] width 160 height 9
paste input "8SePONQdhN387gKqvuALRzMC"
type input "8SePONQdhN387gKqvuALRzMC"
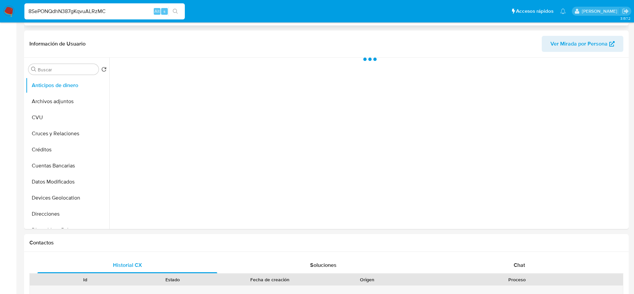
scroll to position [301, 0]
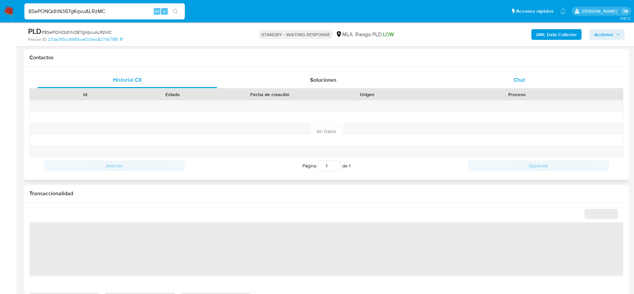
click at [518, 69] on div "Historial CX Soluciones Chat Id Estado Fecha de creación Origen Proceso Anterio…" at bounding box center [326, 123] width 605 height 113
click at [517, 75] on div "Chat" at bounding box center [520, 80] width 180 height 16
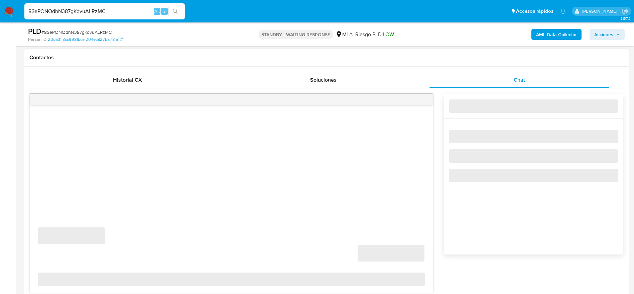
select select "10"
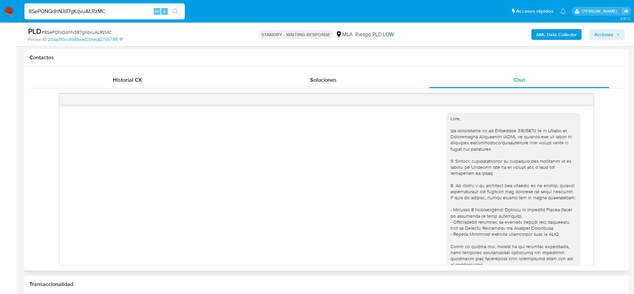
scroll to position [653, 0]
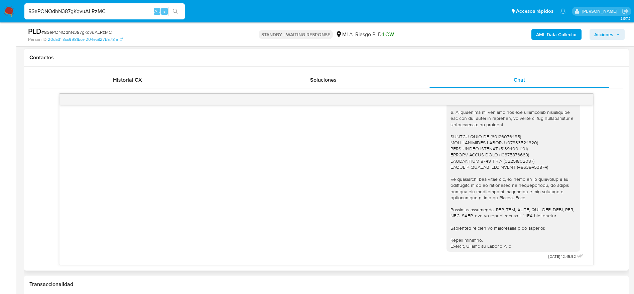
click at [110, 11] on input "8SePONQdhN387gKqvuALRzMC" at bounding box center [104, 11] width 160 height 9
paste input "Ztu22M12m0VTdL0Vjew9YEl3"
type input "Ztu22M12m0VTdL0Vjew9YEl3"
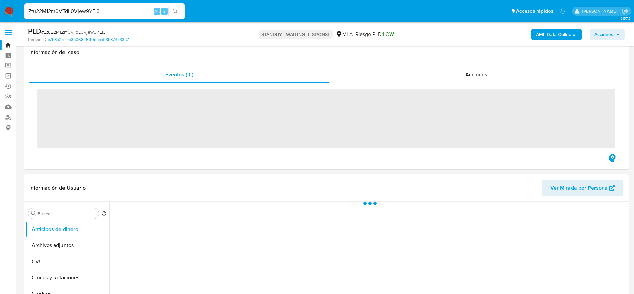
scroll to position [251, 0]
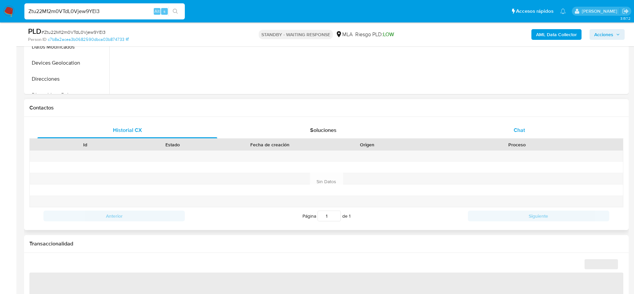
click at [532, 131] on div "Chat" at bounding box center [520, 130] width 180 height 16
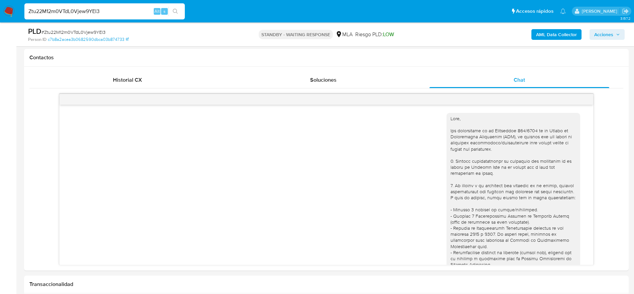
scroll to position [720, 0]
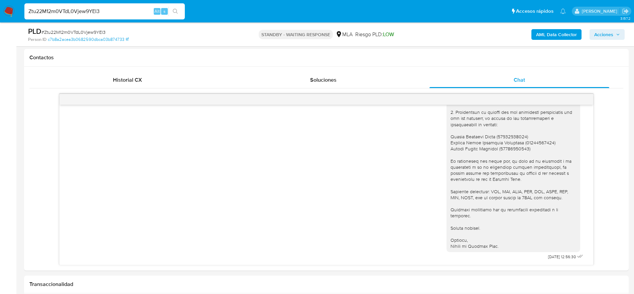
select select "10"
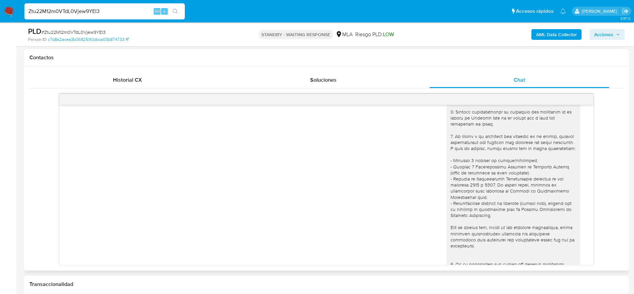
scroll to position [0, 0]
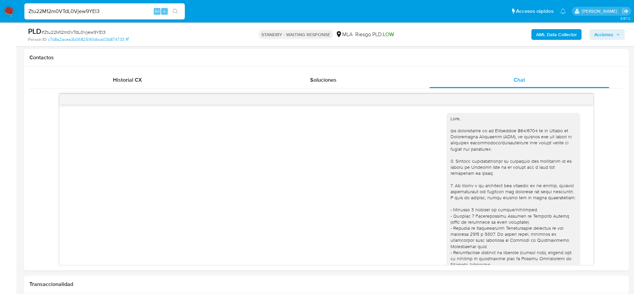
click at [126, 5] on div "Ztu22M12m0VTdL0Vjew9YEl3 Alt s" at bounding box center [104, 11] width 160 height 16
click at [125, 10] on input "Ztu22M12m0VTdL0Vjew9YEl3" at bounding box center [104, 11] width 160 height 9
paste input "rv3VbE0vBjFhFVwPoP0KmfVt"
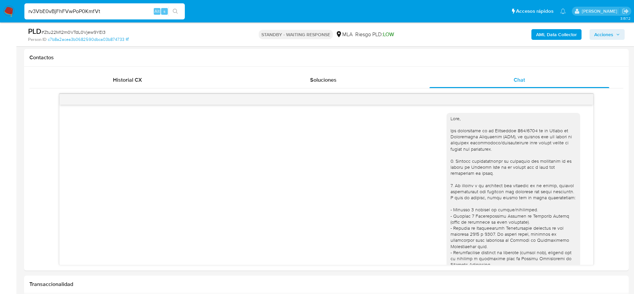
type input "rv3VbE0vBjFhFVwPoP0KmfVt"
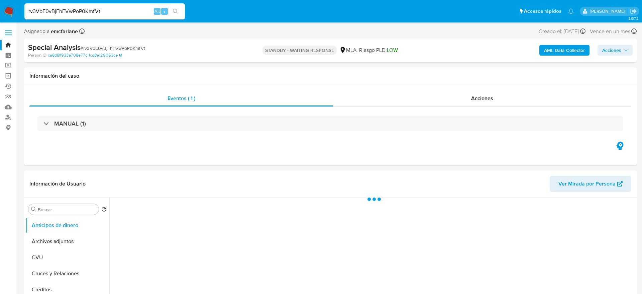
select select "10"
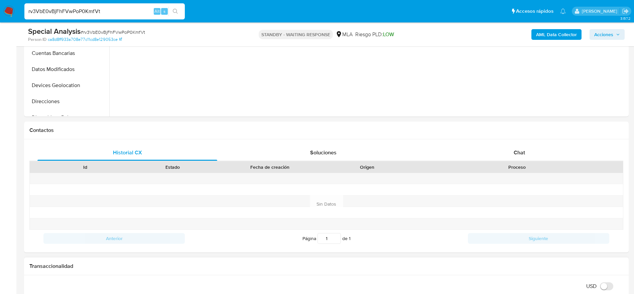
scroll to position [301, 0]
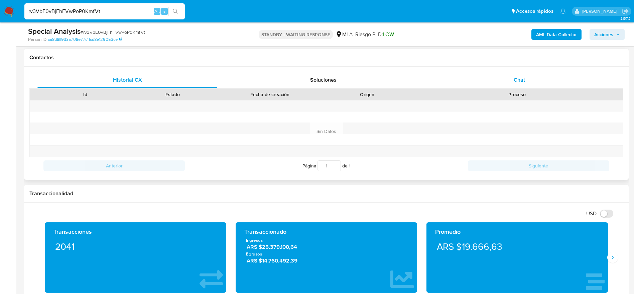
click at [504, 76] on div "Chat" at bounding box center [520, 80] width 180 height 16
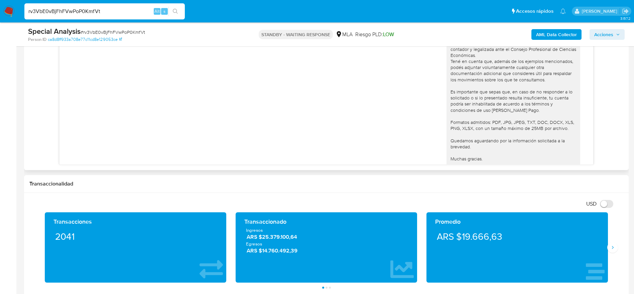
scroll to position [481, 0]
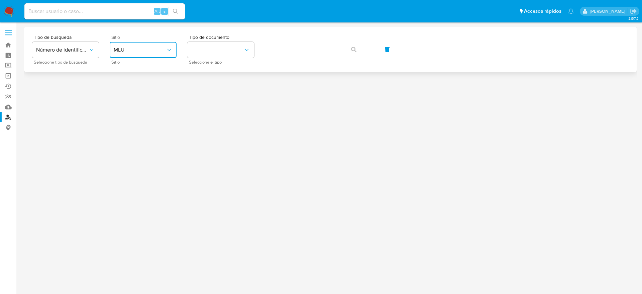
click at [146, 50] on span "MLU" at bounding box center [140, 49] width 52 height 7
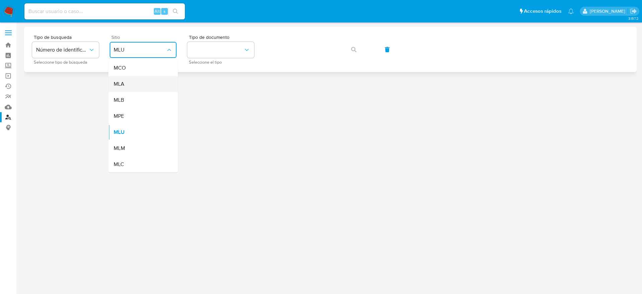
click at [131, 83] on div "MLA" at bounding box center [141, 84] width 55 height 16
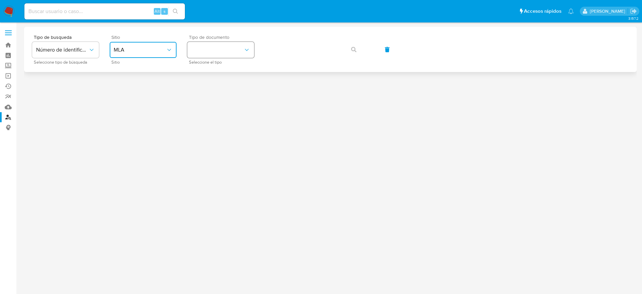
click at [213, 47] on button "identificationType" at bounding box center [220, 50] width 67 height 16
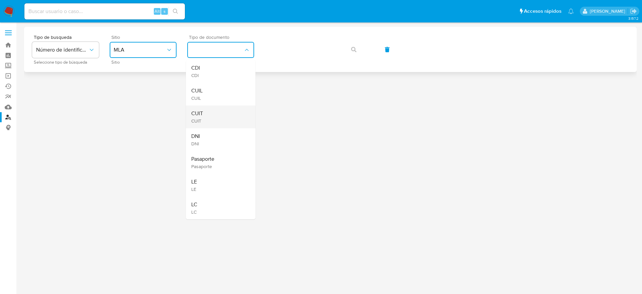
click at [211, 117] on div "CUIT CUIT" at bounding box center [218, 116] width 55 height 23
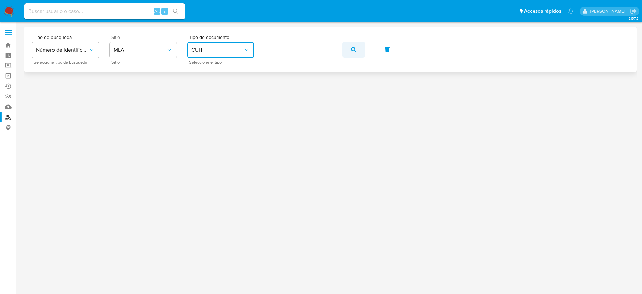
click at [358, 50] on button "button" at bounding box center [353, 49] width 23 height 16
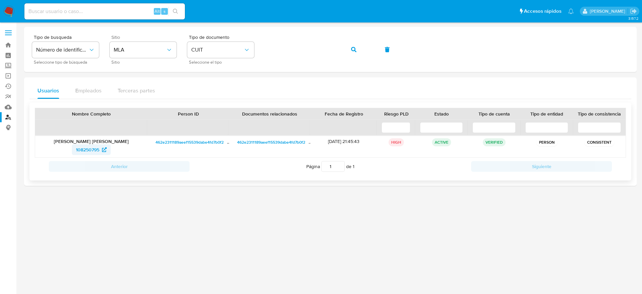
click at [89, 149] on span "108250795" at bounding box center [87, 149] width 23 height 11
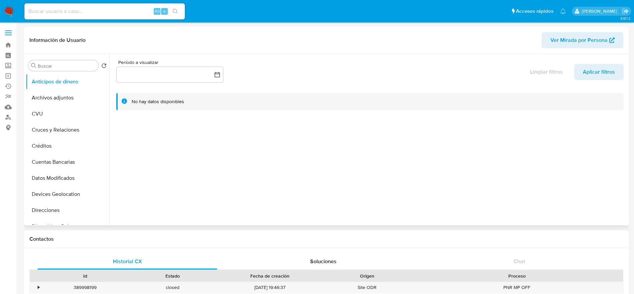
select select "10"
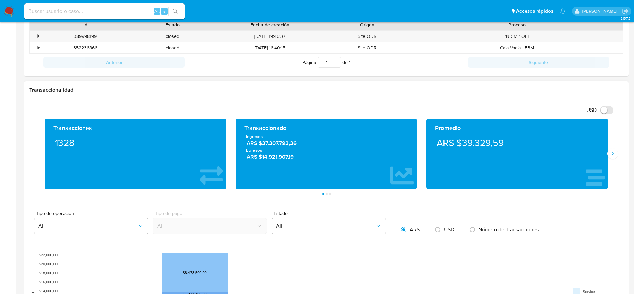
scroll to position [451, 0]
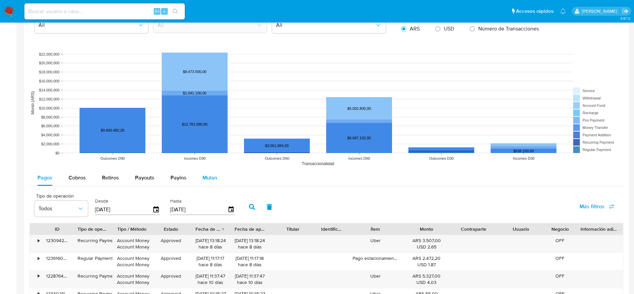
click at [203, 178] on span "Mulan" at bounding box center [210, 178] width 15 height 8
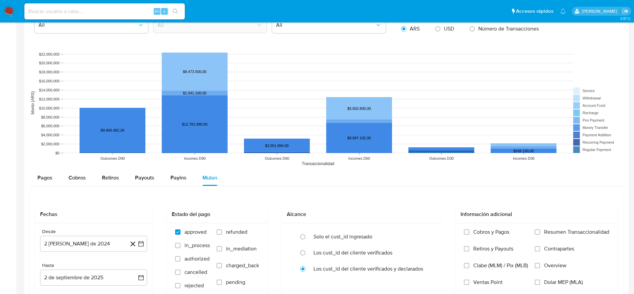
scroll to position [552, 0]
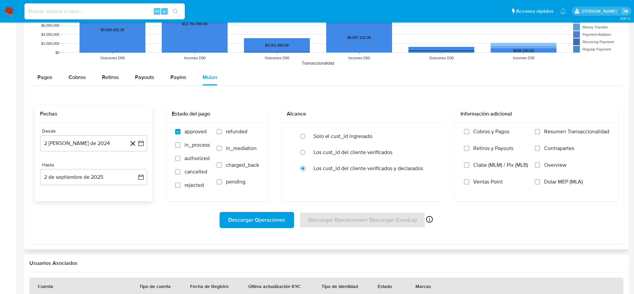
click at [103, 131] on div "Desde" at bounding box center [93, 131] width 107 height 6
click at [97, 138] on button "2 [PERSON_NAME] de 2024" at bounding box center [93, 143] width 107 height 16
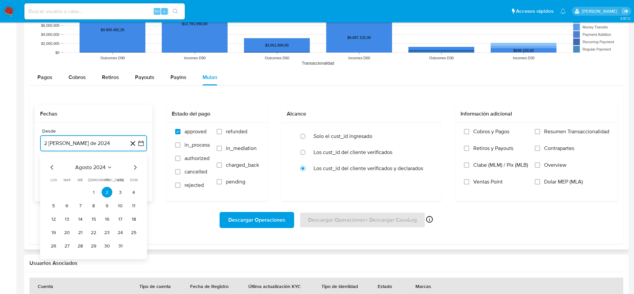
click at [133, 167] on icon "Mes siguiente" at bounding box center [135, 167] width 8 height 8
click at [79, 189] on button "2" at bounding box center [80, 192] width 11 height 11
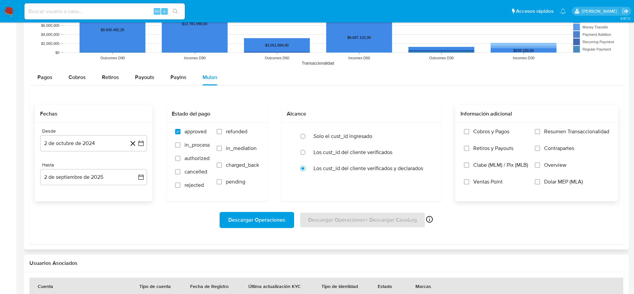
click at [541, 181] on label "Dolar MEP (MLA)" at bounding box center [572, 186] width 75 height 17
click at [540, 181] on input "Dolar MEP (MLA)" at bounding box center [537, 181] width 5 height 5
click at [272, 221] on span "Descargar Operaciones" at bounding box center [256, 219] width 57 height 15
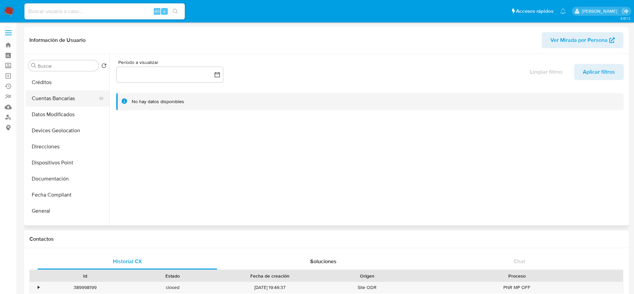
scroll to position [100, 0]
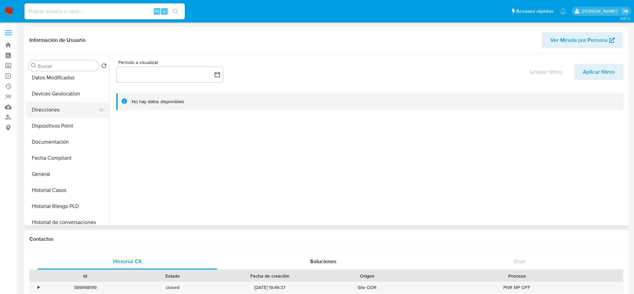
click at [46, 110] on button "Direcciones" at bounding box center [65, 110] width 78 height 16
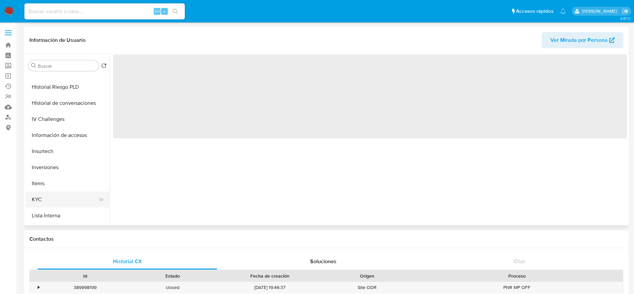
scroll to position [251, 0]
